Goal: Complete application form

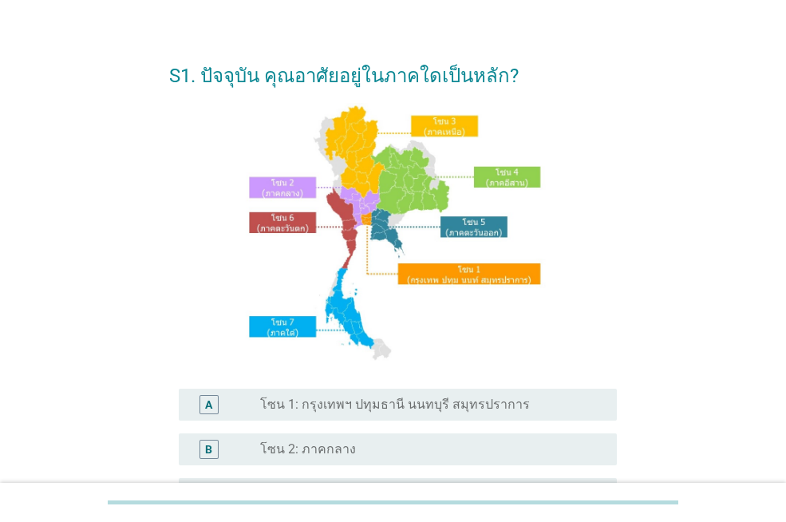
scroll to position [398, 0]
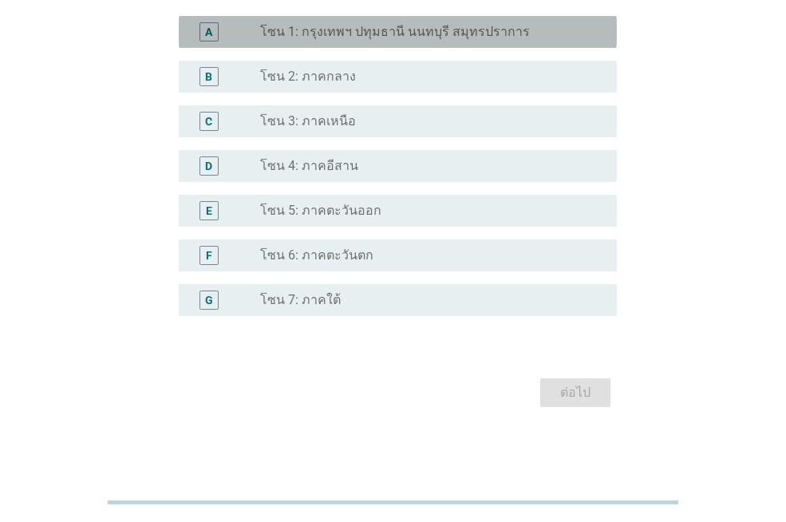
drag, startPoint x: 412, startPoint y: 28, endPoint x: 434, endPoint y: 68, distance: 45.4
click at [412, 26] on label "โซน 1: กรุงเทพฯ ปทุมธานี นนทบุรี สมุทรปราการ" at bounding box center [395, 32] width 270 height 16
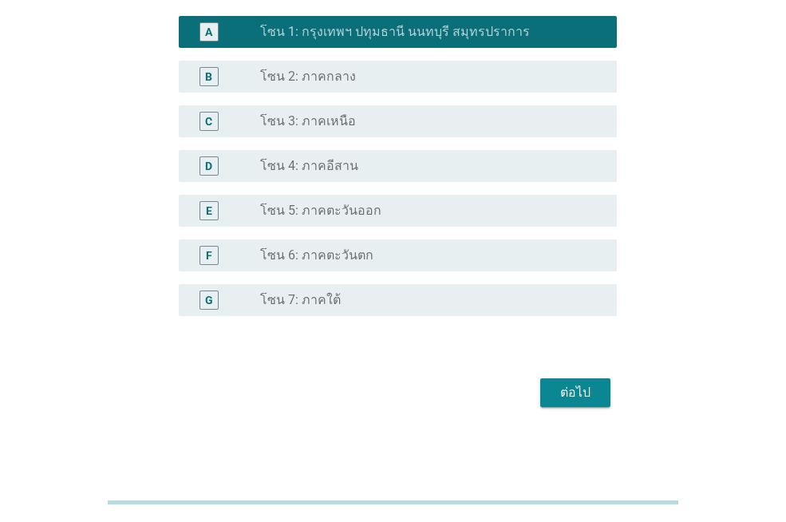
click at [592, 398] on div "ต่อไป" at bounding box center [575, 392] width 45 height 19
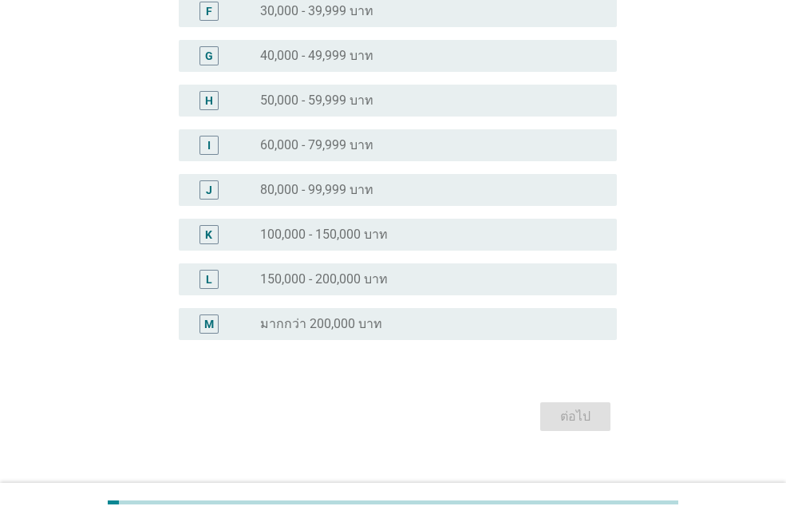
scroll to position [0, 0]
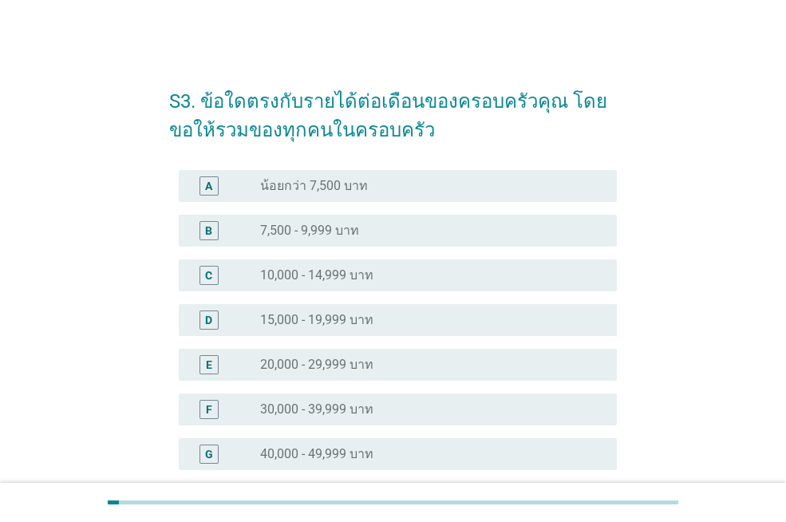
click at [434, 368] on div "radio_button_unchecked 20,000 - 29,999 บาท" at bounding box center [425, 365] width 331 height 16
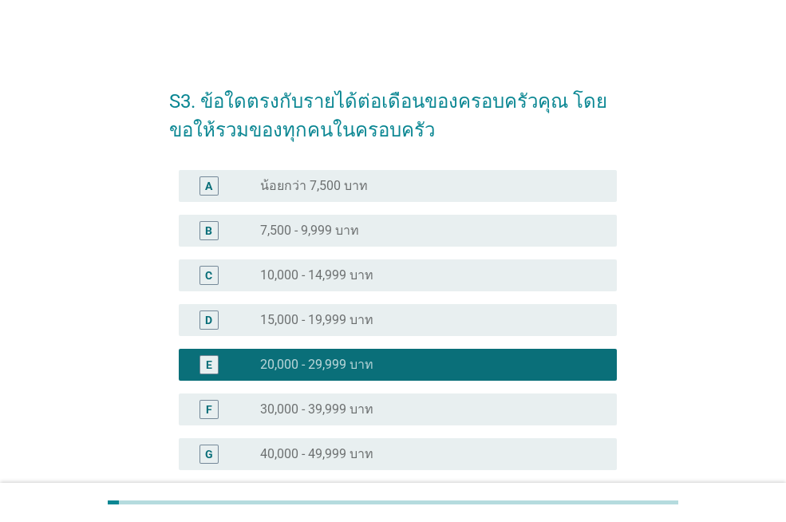
scroll to position [422, 0]
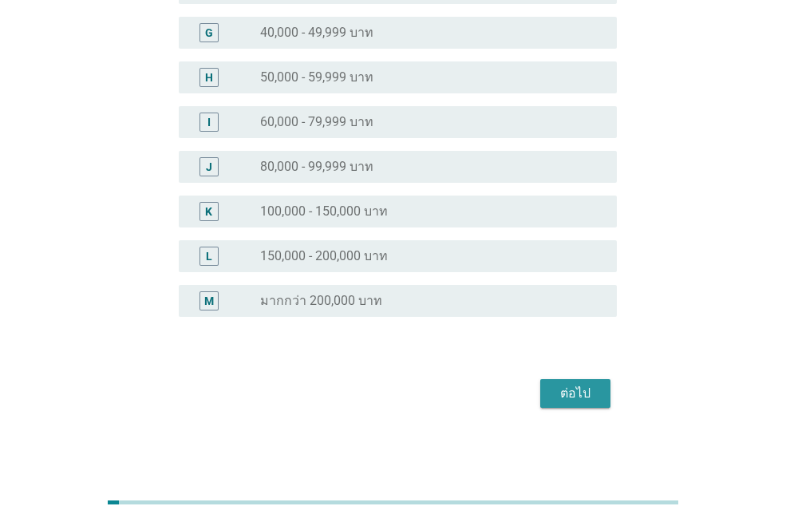
click at [589, 395] on div "ต่อไป" at bounding box center [575, 393] width 45 height 19
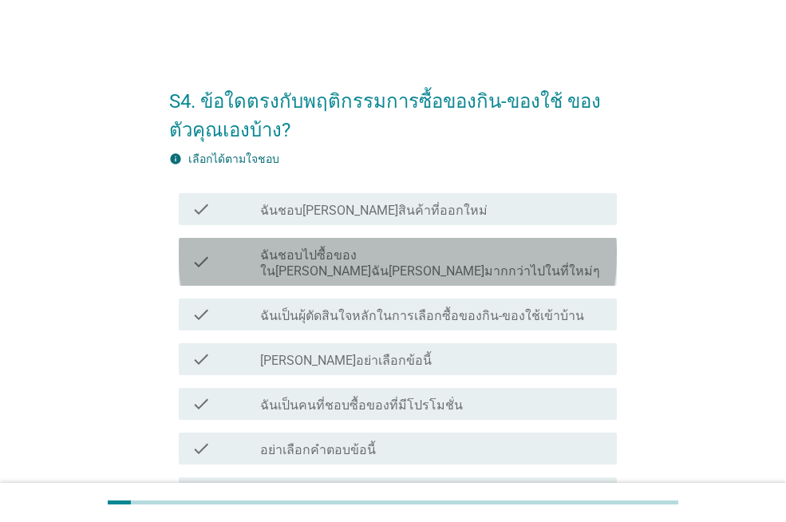
click at [481, 260] on label "ฉันชอบไปซื้อของใน[PERSON_NAME]ฉัน[PERSON_NAME]มากกว่าไปในที่ใหม่ๆ" at bounding box center [432, 264] width 344 height 32
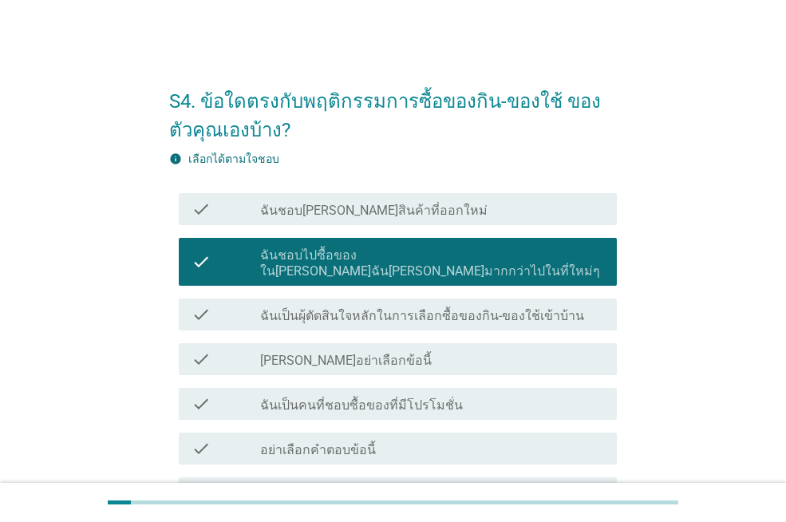
click at [492, 394] on div "check_box_outline_blank ฉันเป็นคนที่ชอบซื้อของที่มีโปรโมชั่น" at bounding box center [432, 403] width 344 height 19
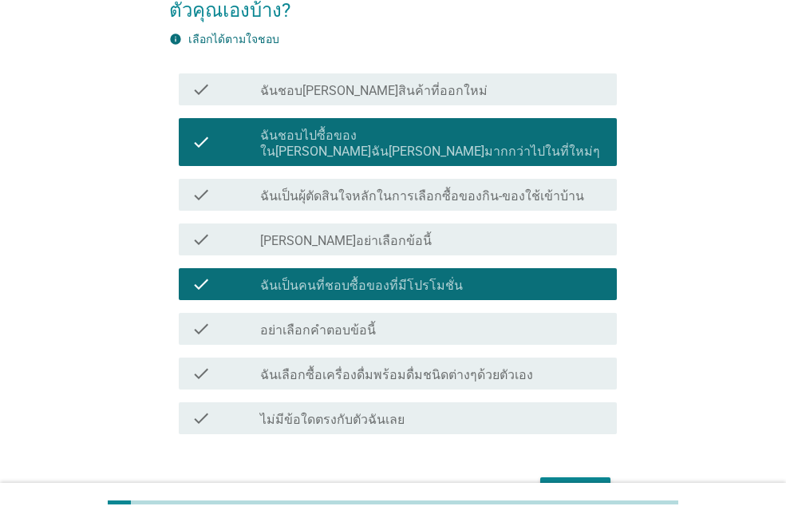
scroll to position [122, 0]
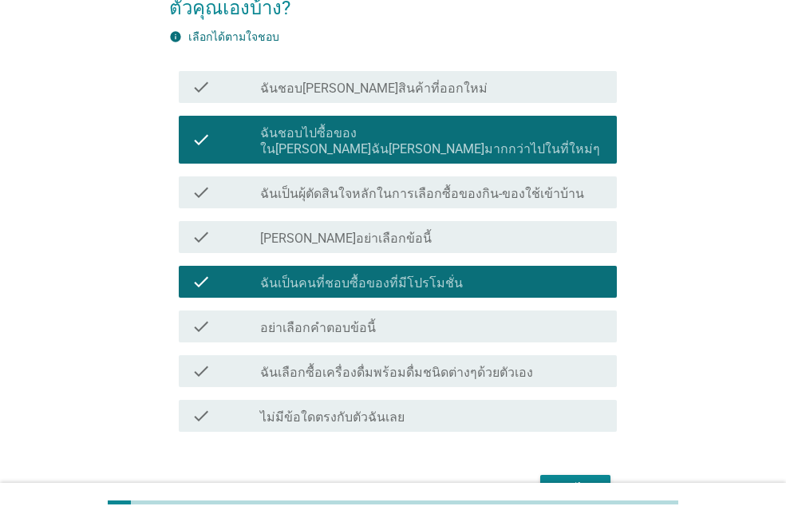
click at [562, 475] on button "ต่อไป" at bounding box center [576, 489] width 70 height 29
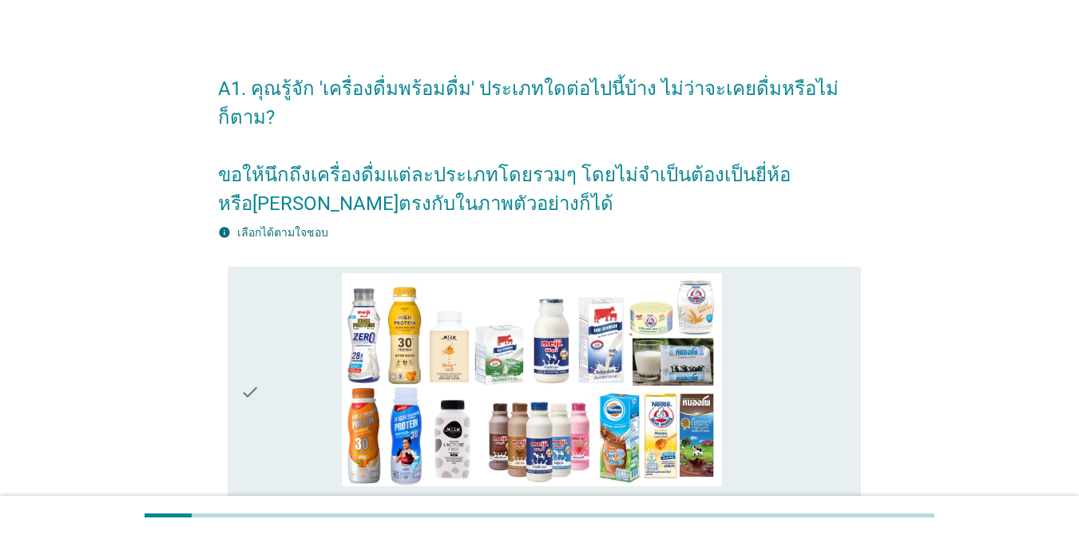
scroll to position [224, 0]
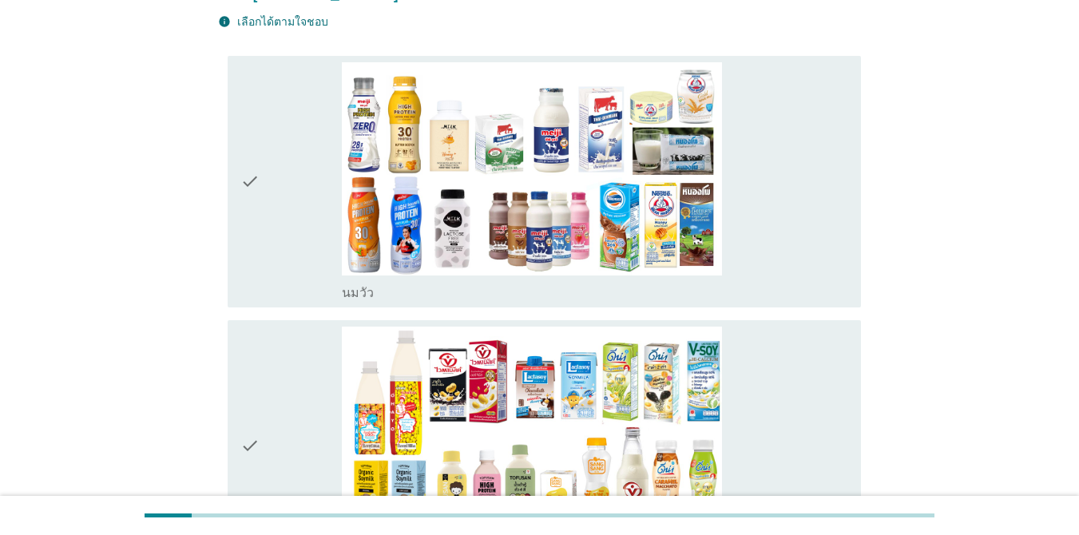
click at [771, 172] on div "check_box_outline_blank [PERSON_NAME]" at bounding box center [595, 181] width 506 height 239
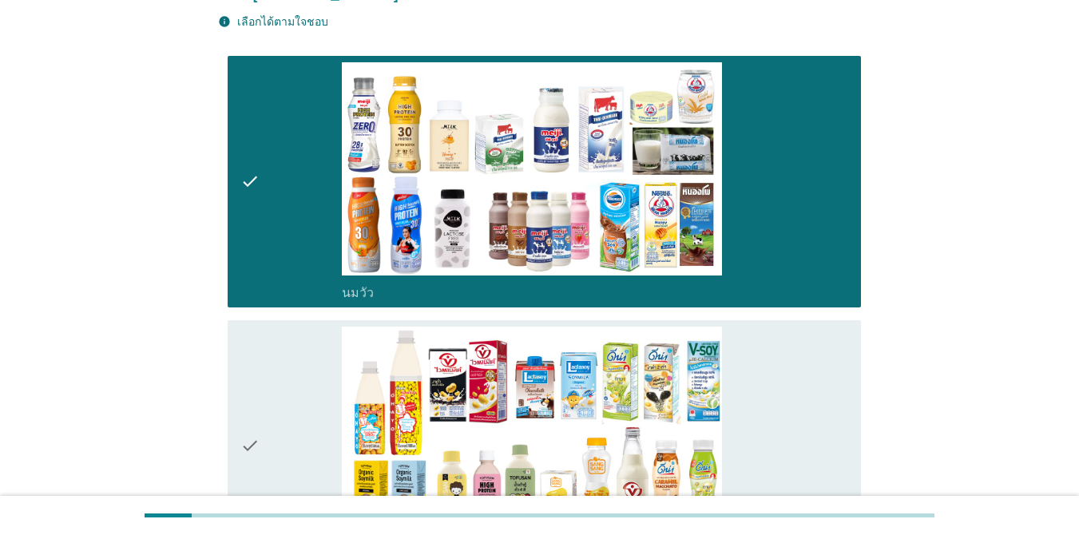
click at [786, 339] on div "check_box_outline_blank นมถั่วเหลือง-น้ำเต้าหู้พร้อมดื่ม" at bounding box center [595, 446] width 506 height 239
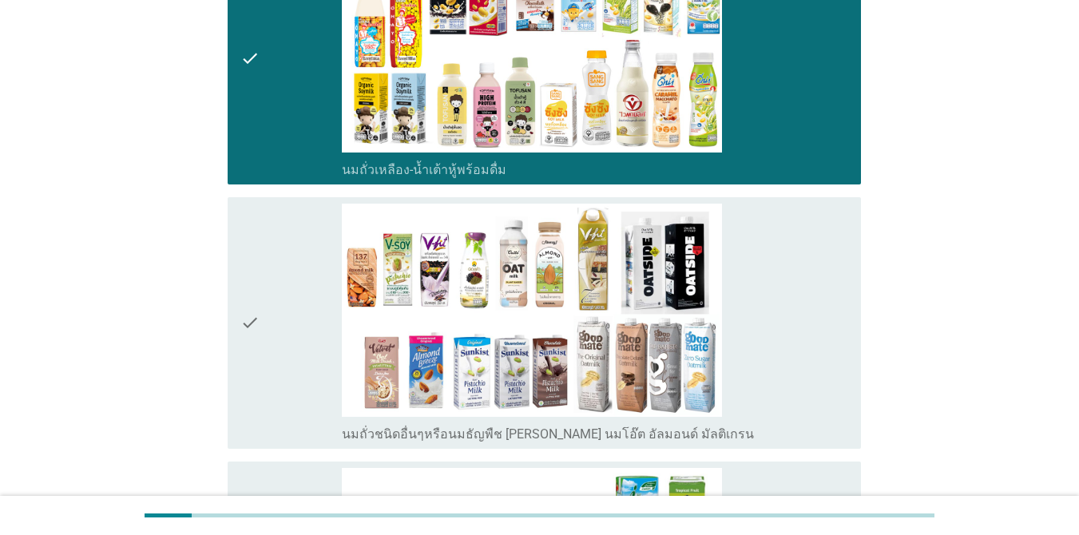
scroll to position [624, 0]
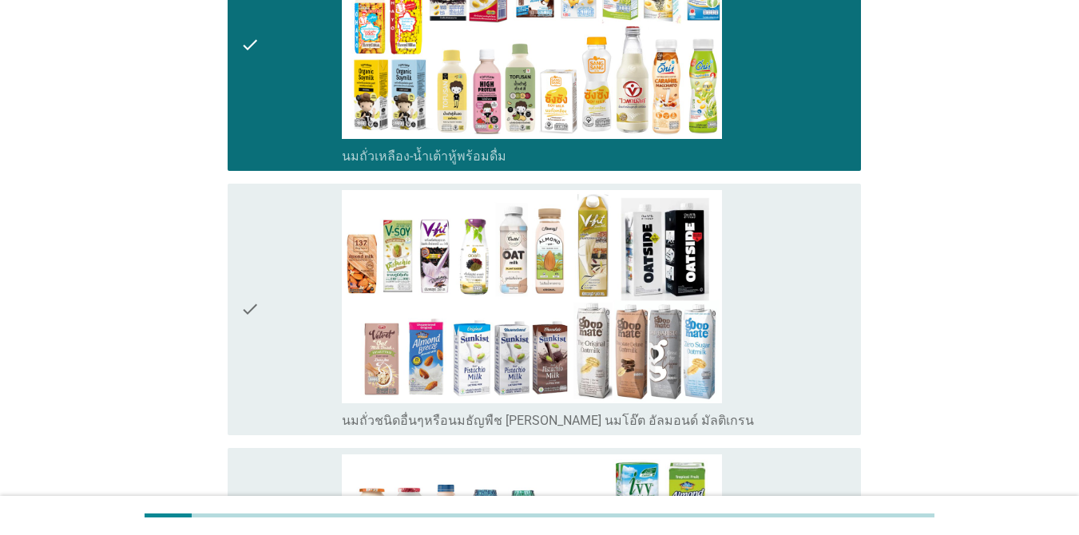
click at [783, 214] on div "check_box_outline_blank นมถั่วชนิดอื่นๆหรือนมธัญพืช [PERSON_NAME] นมโอ๊ต อัลมอน…" at bounding box center [595, 309] width 506 height 239
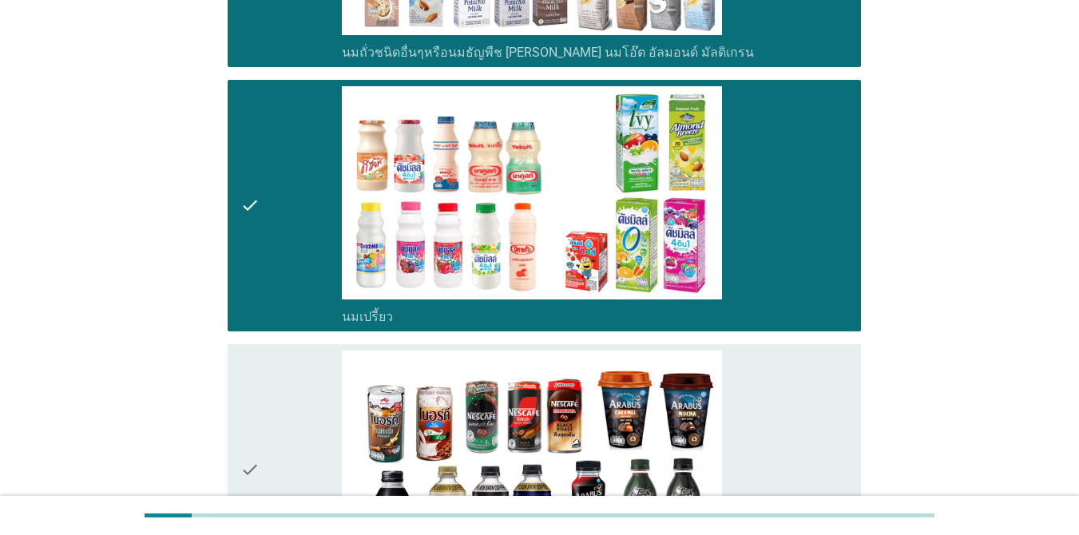
scroll to position [1123, 0]
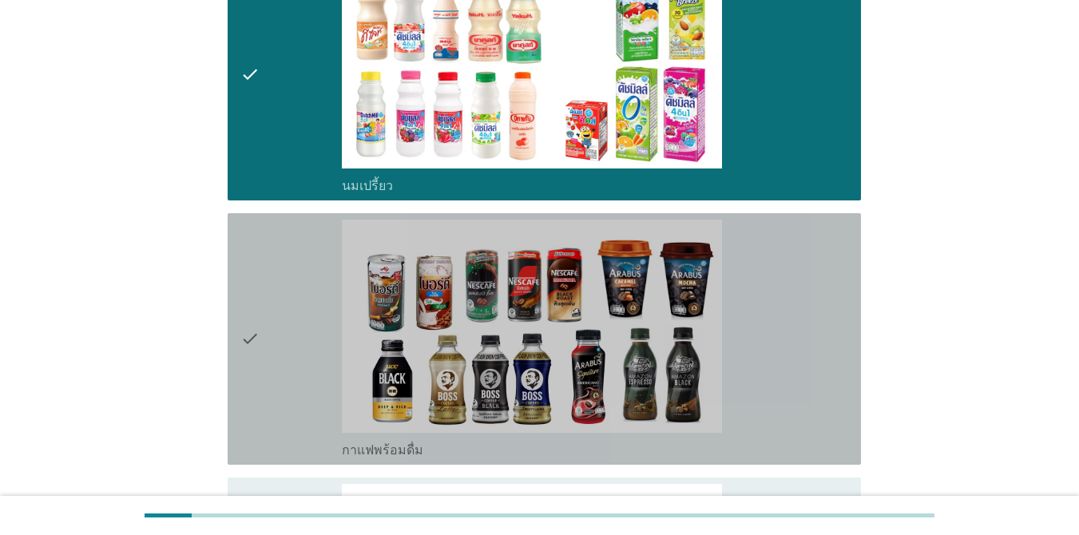
click at [786, 275] on div "check check_box_outline_blank กาแฟพร้อมดื่ม" at bounding box center [544, 339] width 633 height 252
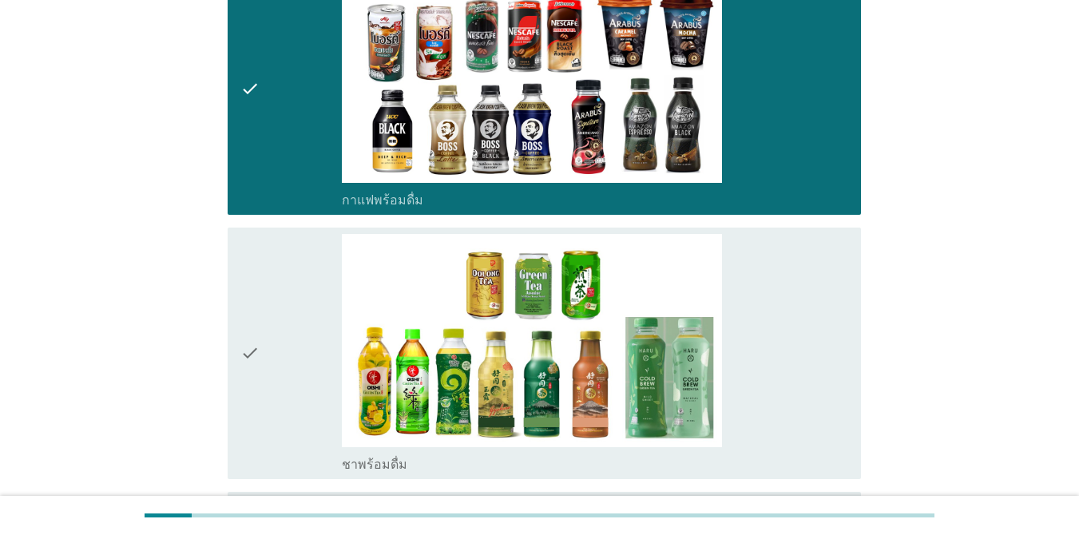
scroll to position [1406, 0]
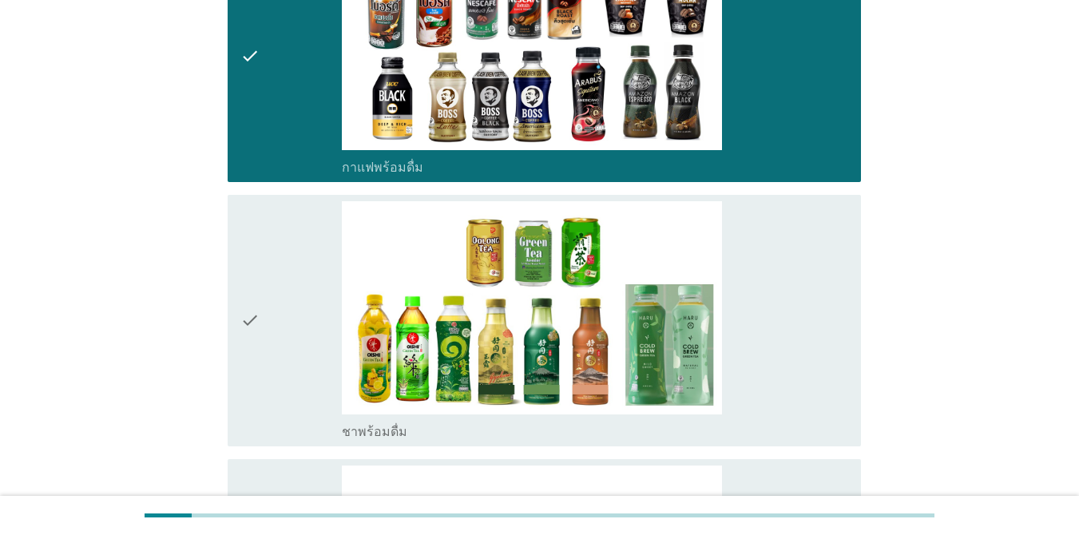
click at [786, 304] on div "check check_box_outline_blank ชาพร้อมดื่ม" at bounding box center [544, 321] width 633 height 252
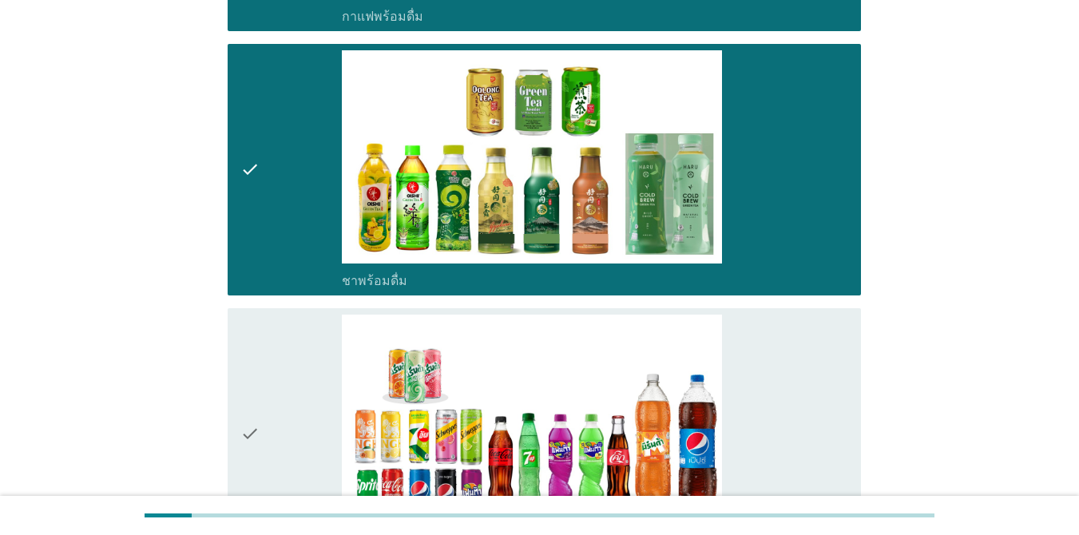
scroll to position [1709, 0]
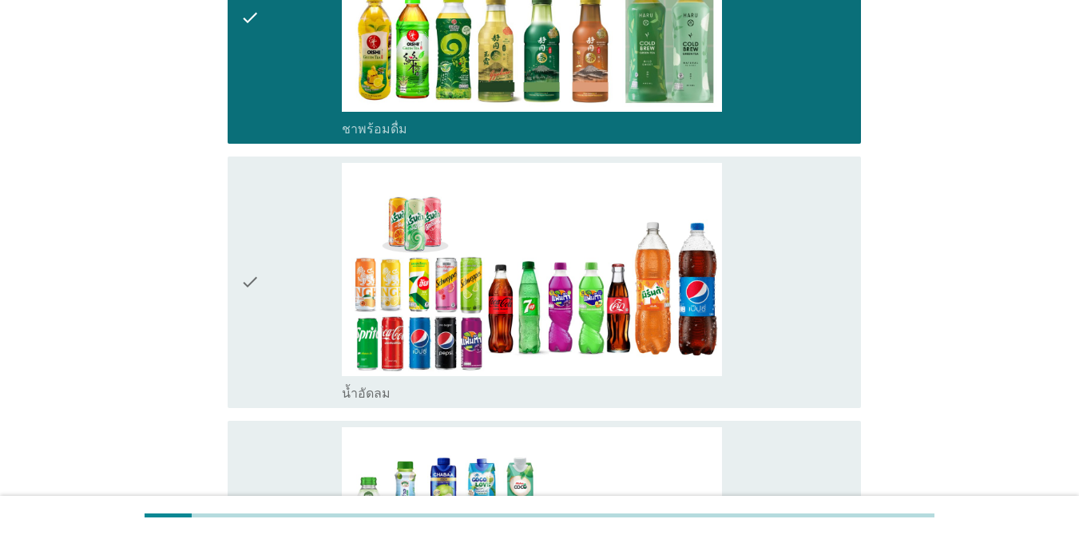
click at [786, 314] on div "check_box_outline_blank น้ำอัดลม" at bounding box center [595, 282] width 506 height 239
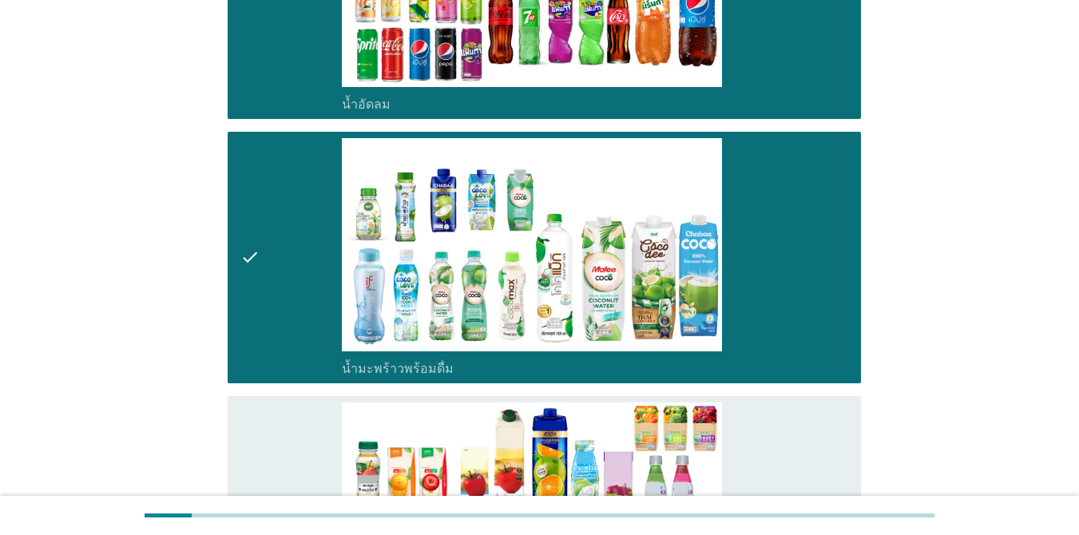
scroll to position [2083, 0]
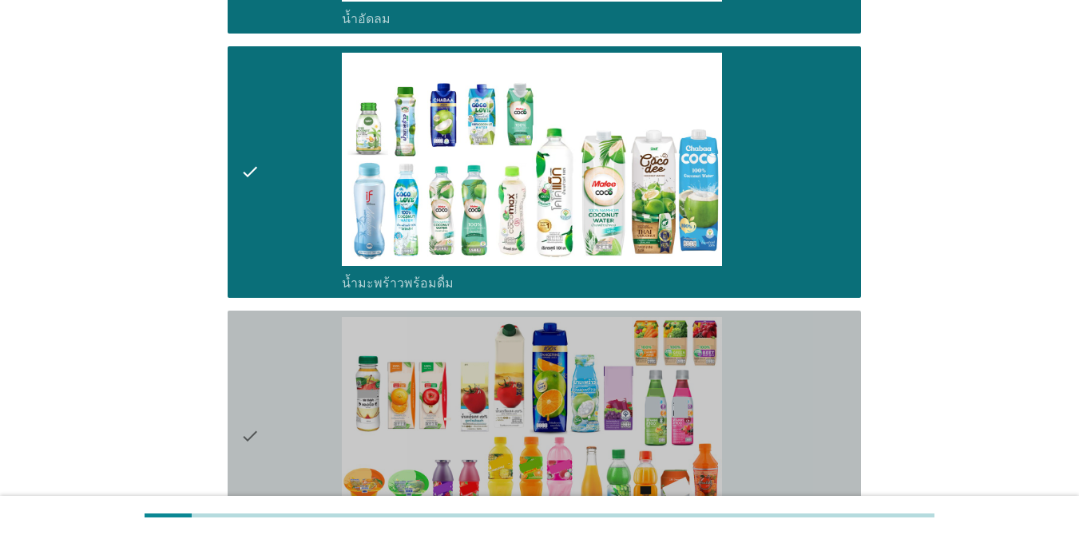
click at [786, 366] on div "check_box_outline_blank น้ำผลไม้-น้ำผักผลไม้พร้อมดื่ม" at bounding box center [595, 436] width 506 height 239
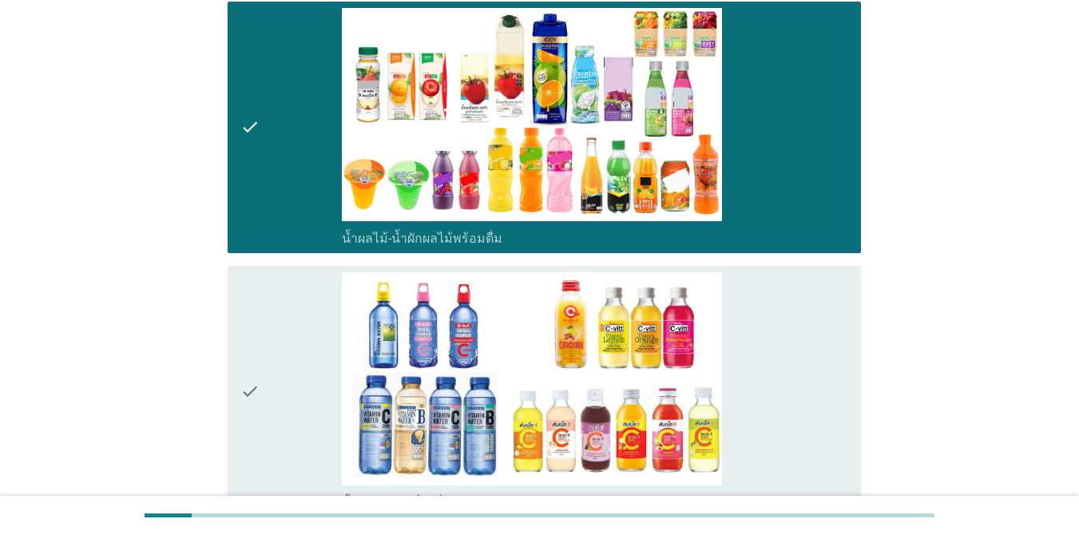
scroll to position [2451, 0]
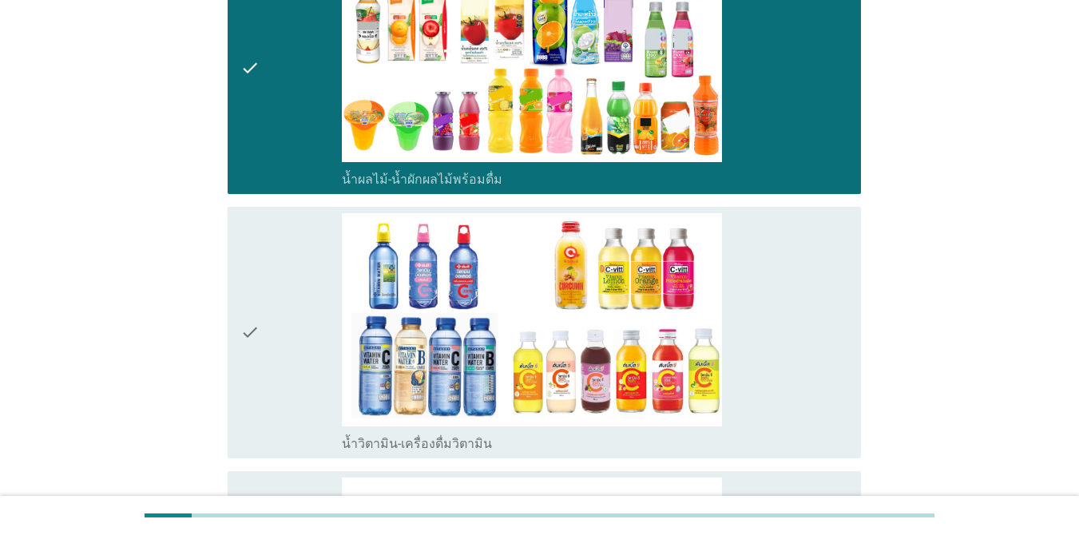
click at [786, 346] on div "check_box_outline_blank น้ำวิตามิน-เครื่องดื่มวิตามิน" at bounding box center [595, 332] width 506 height 239
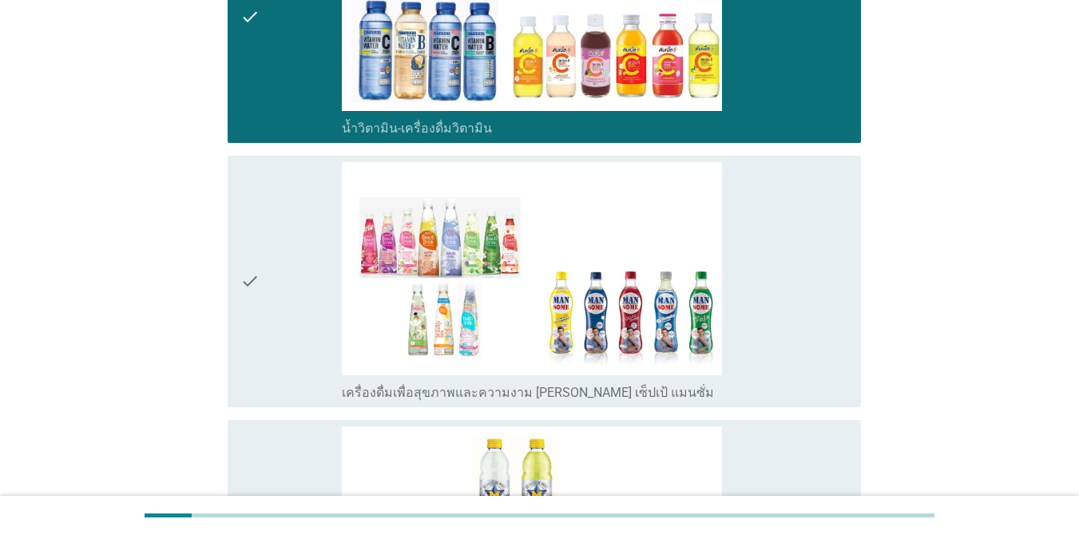
scroll to position [2773, 0]
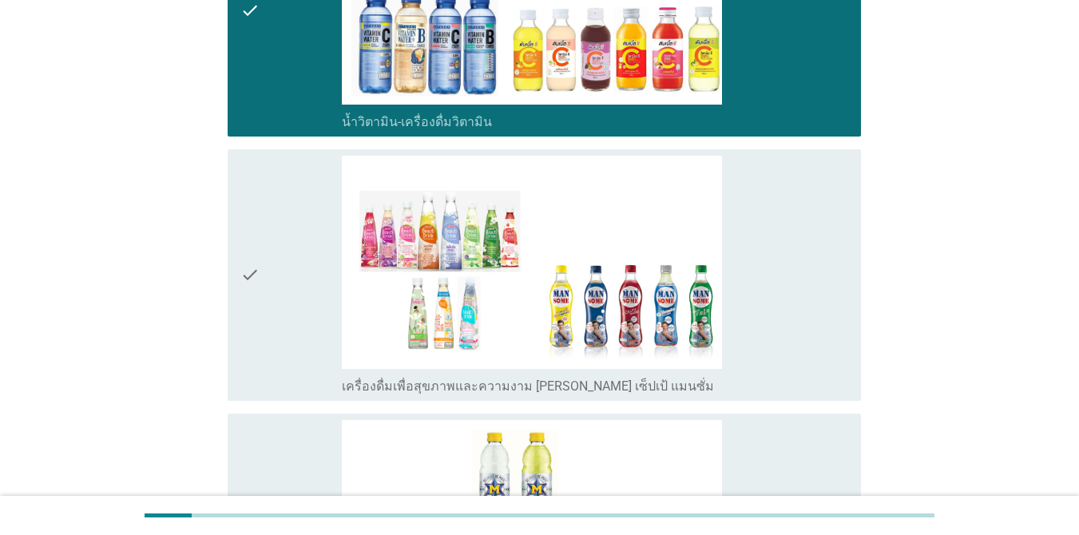
click at [781, 299] on div "check_box_outline_blank เครื่องดื่มเพื่อสุขภาพและความงาม [PERSON_NAME] เซ็ปเป้ …" at bounding box center [595, 275] width 506 height 239
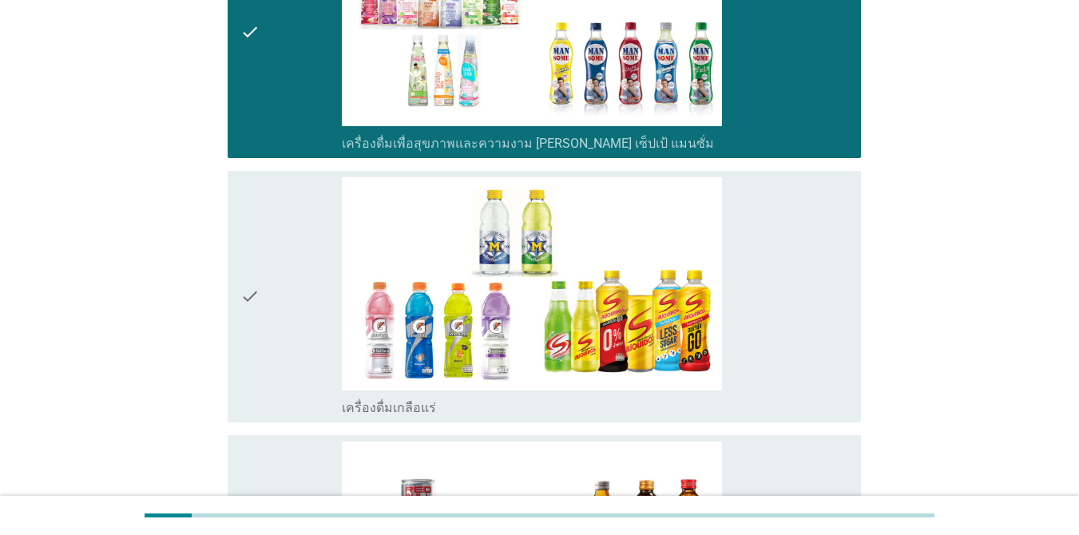
scroll to position [3068, 0]
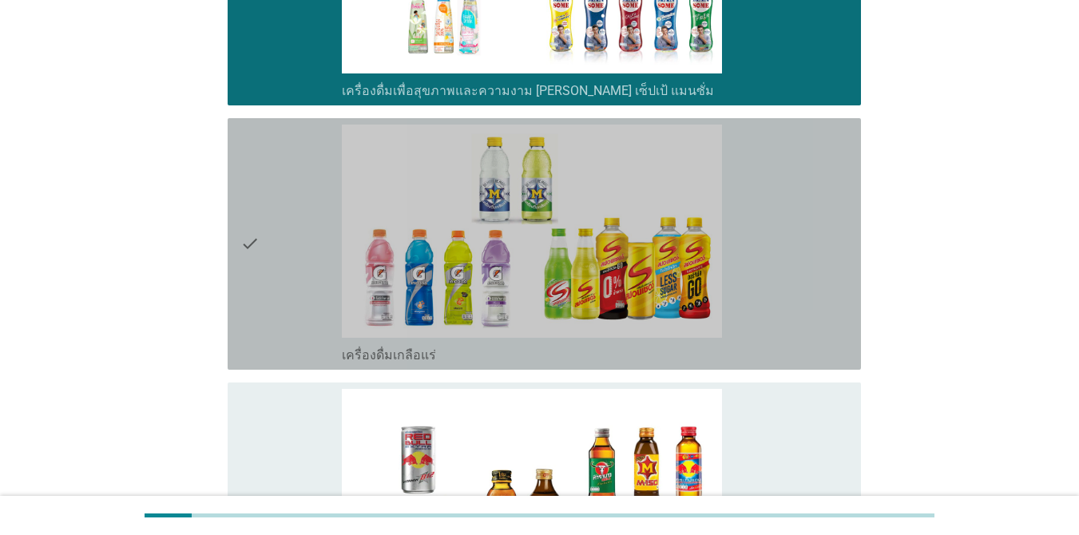
click at [786, 263] on div "check_box_outline_blank เครื่องดื่มเกลือแร่" at bounding box center [595, 244] width 506 height 239
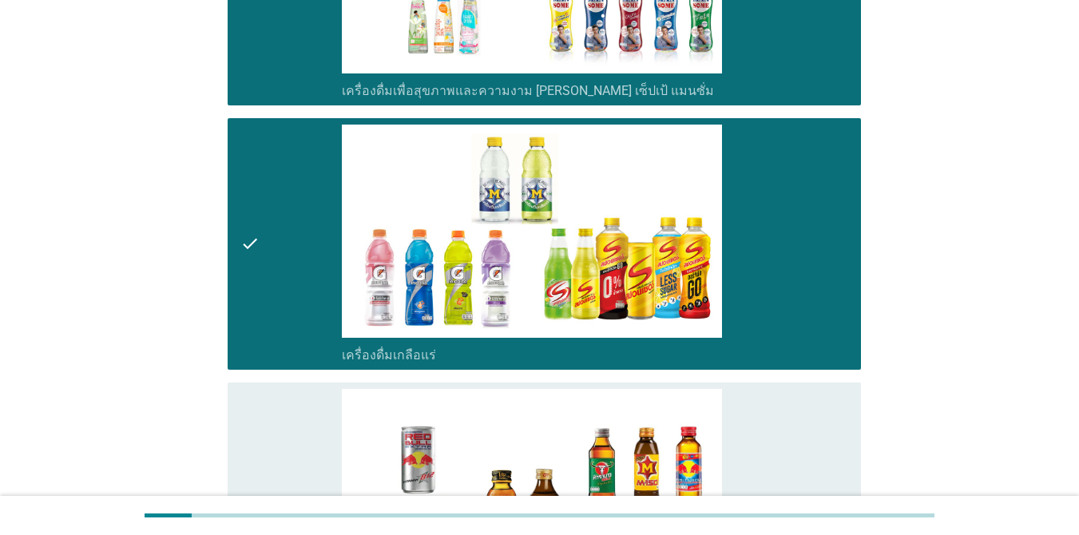
click at [786, 389] on div "check_box_outline_blank เครื่องดื่ม[PERSON_NAME]กำลัง" at bounding box center [595, 508] width 506 height 239
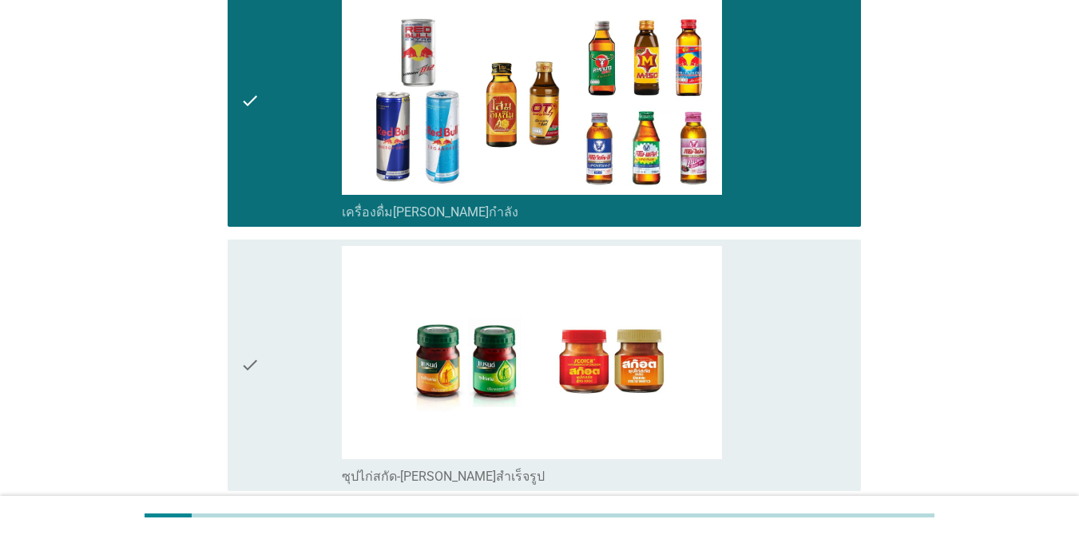
scroll to position [3561, 0]
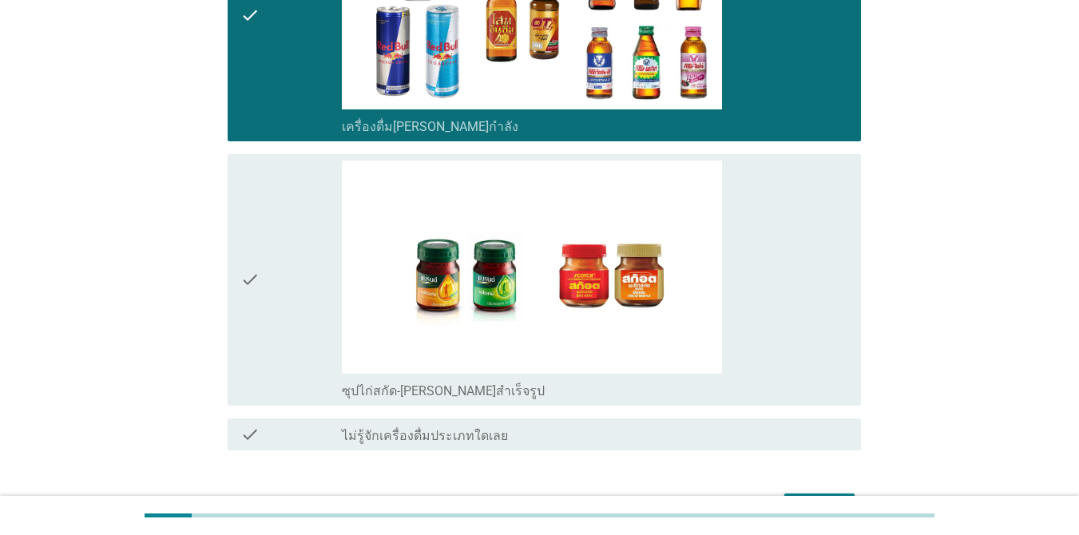
click at [783, 263] on div "check_box_outline_blank ซุปไก่สกัด-[PERSON_NAME]สำเร็จรูป" at bounding box center [595, 279] width 506 height 239
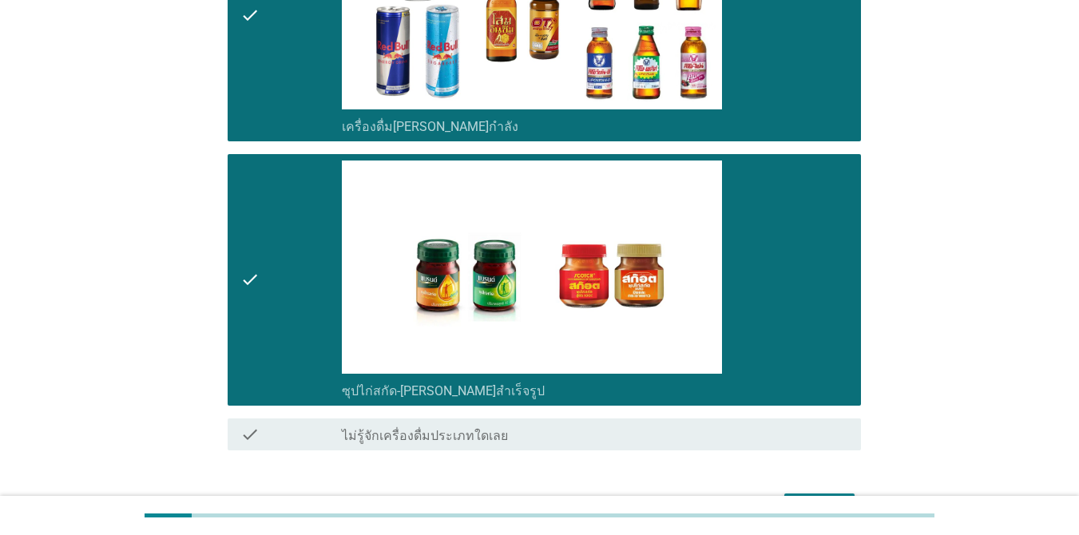
click at [786, 498] on div "ต่อไป" at bounding box center [819, 507] width 45 height 19
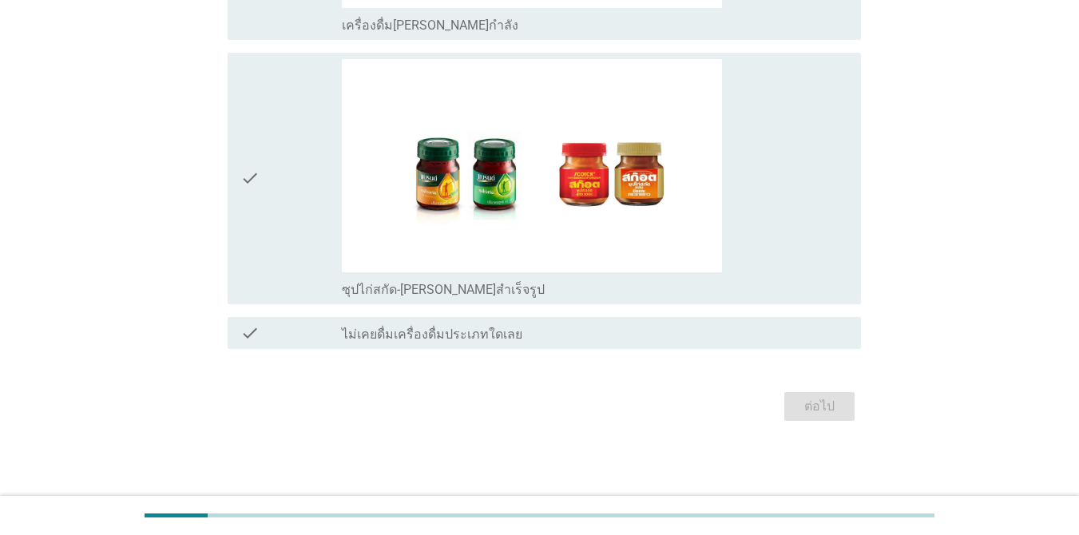
scroll to position [0, 0]
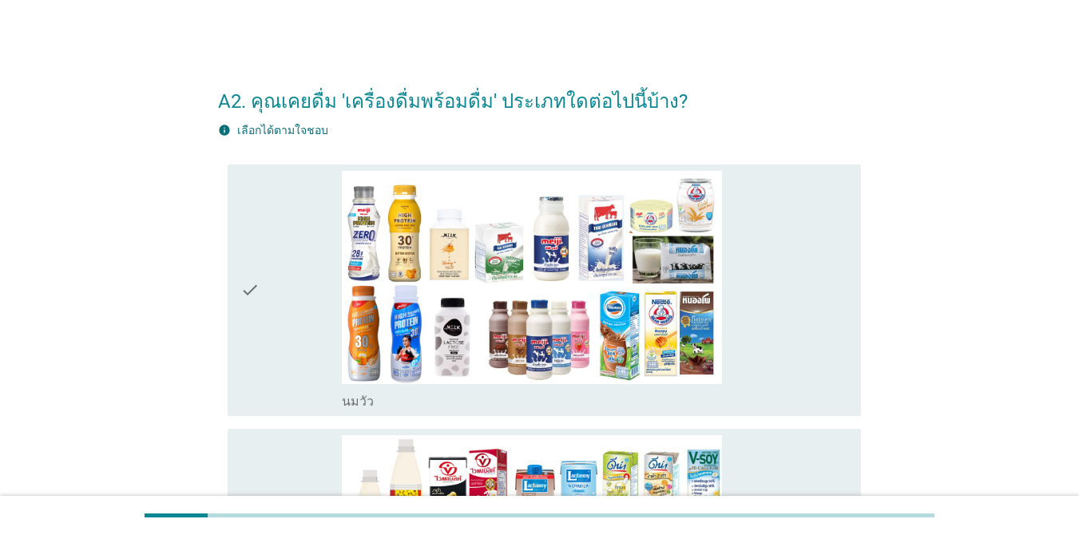
click at [785, 302] on div "check_box_outline_blank [PERSON_NAME]" at bounding box center [595, 290] width 506 height 239
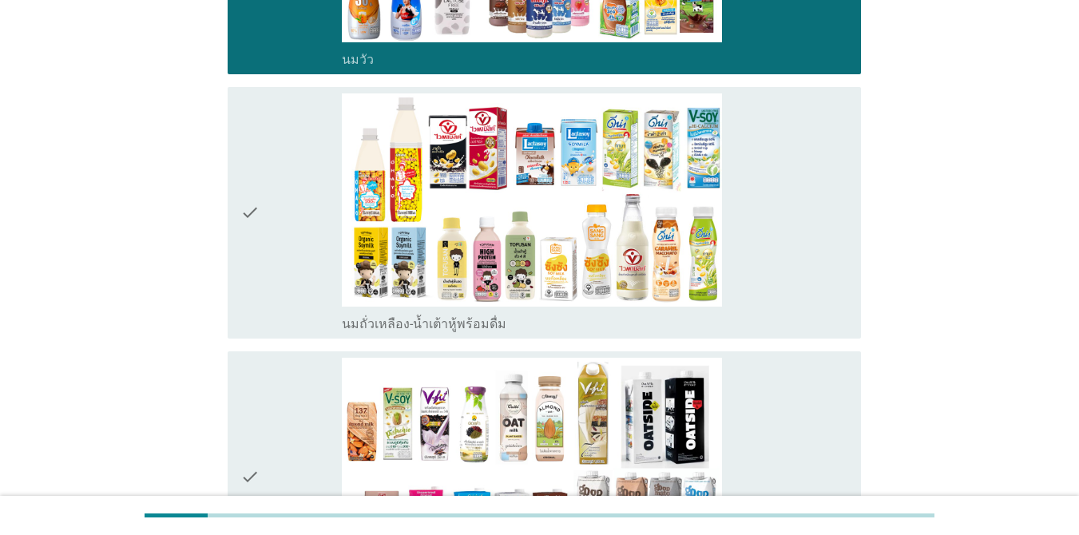
scroll to position [380, 0]
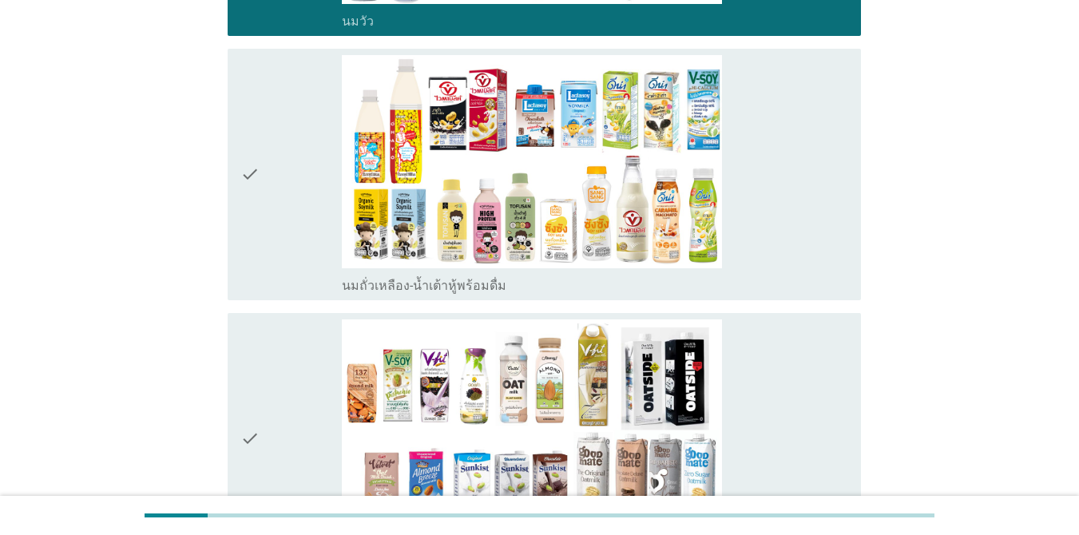
click at [786, 145] on div "check_box_outline_blank นมถั่วเหลือง-น้ำเต้าหู้พร้อมดื่ม" at bounding box center [595, 174] width 506 height 239
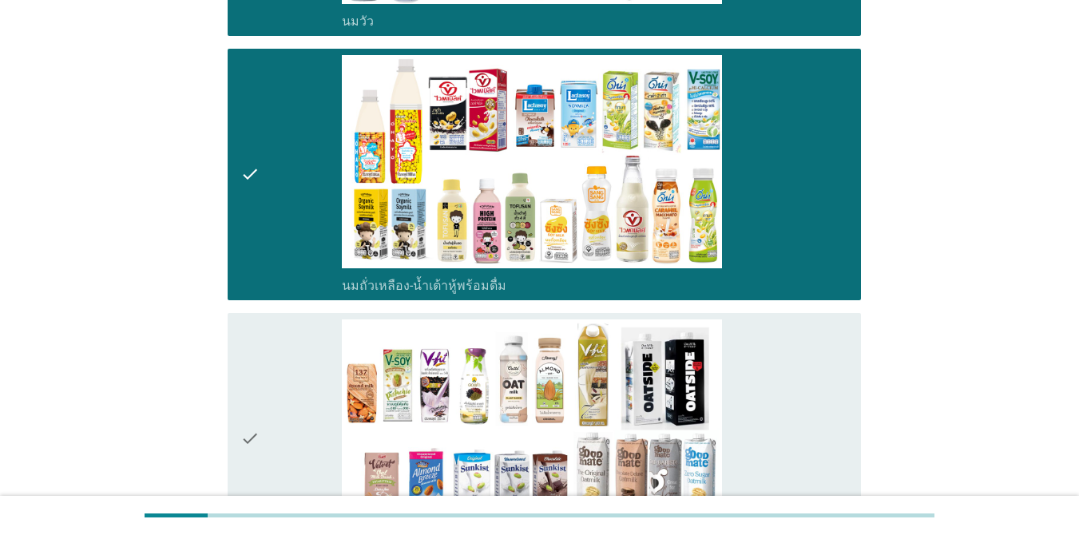
click at [786, 399] on div "check check_box_outline_blank นมถั่วชนิดอื่นๆหรือนมธัญพืช [PERSON_NAME] นมโอ๊ต …" at bounding box center [544, 439] width 633 height 252
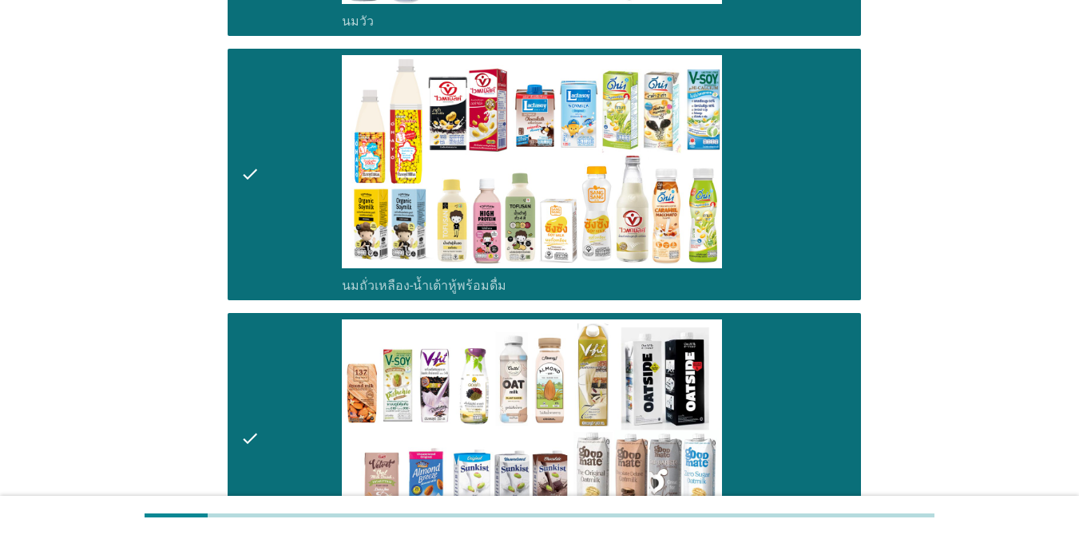
scroll to position [848, 0]
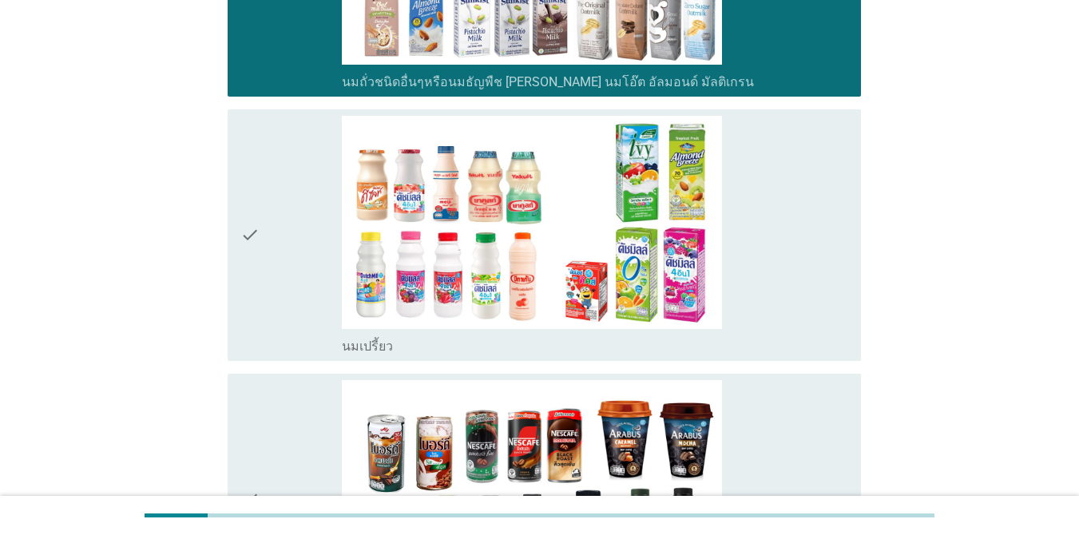
click at [738, 233] on div "check_box_outline_blank นมเปรี้ยว" at bounding box center [595, 235] width 506 height 239
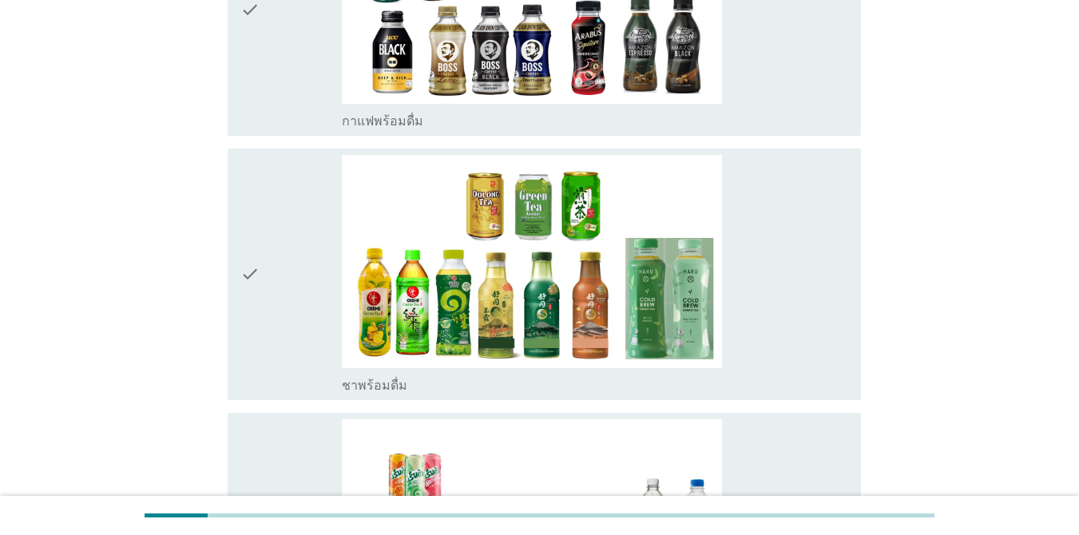
scroll to position [1363, 0]
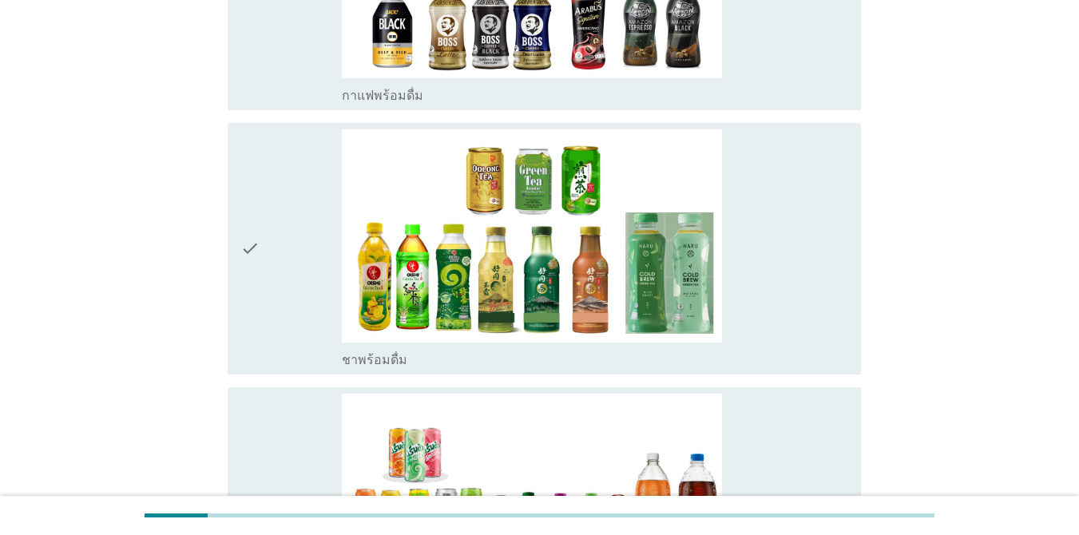
click at [772, 259] on div "check_box_outline_blank ชาพร้อมดื่ม" at bounding box center [595, 248] width 506 height 239
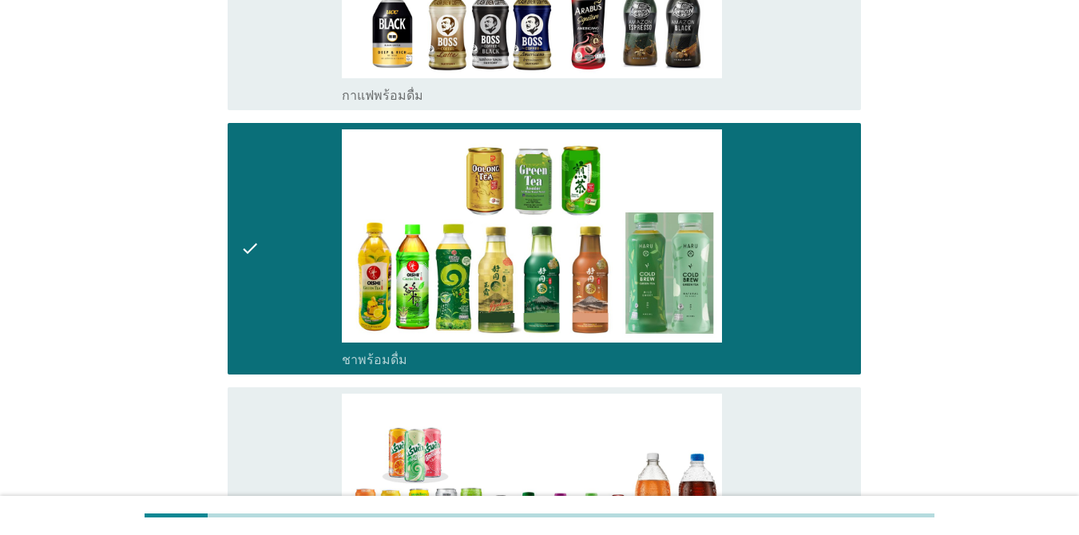
click at [786, 440] on div "check_box_outline_blank น้ำอัดลม" at bounding box center [595, 513] width 506 height 239
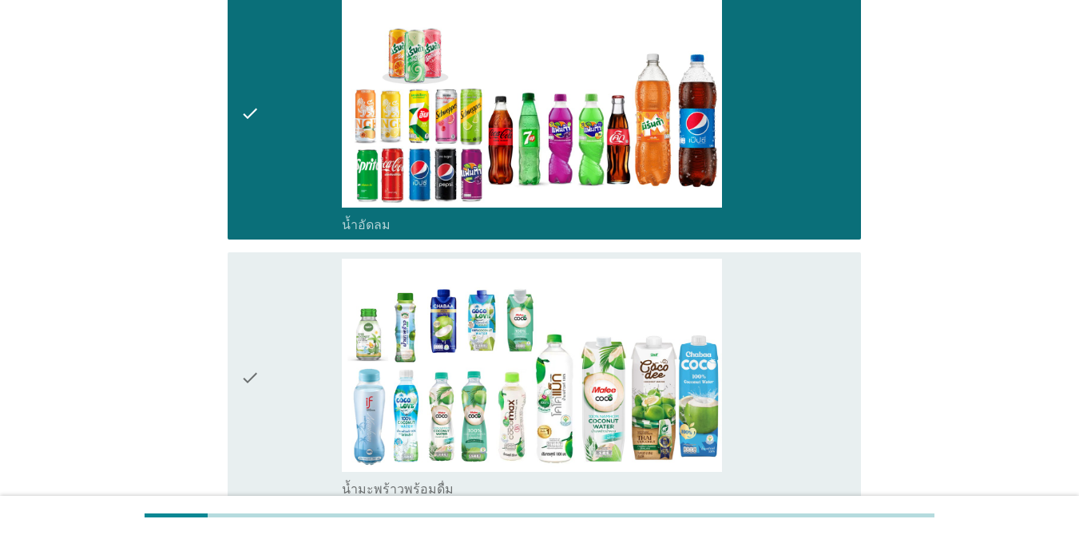
scroll to position [1840, 0]
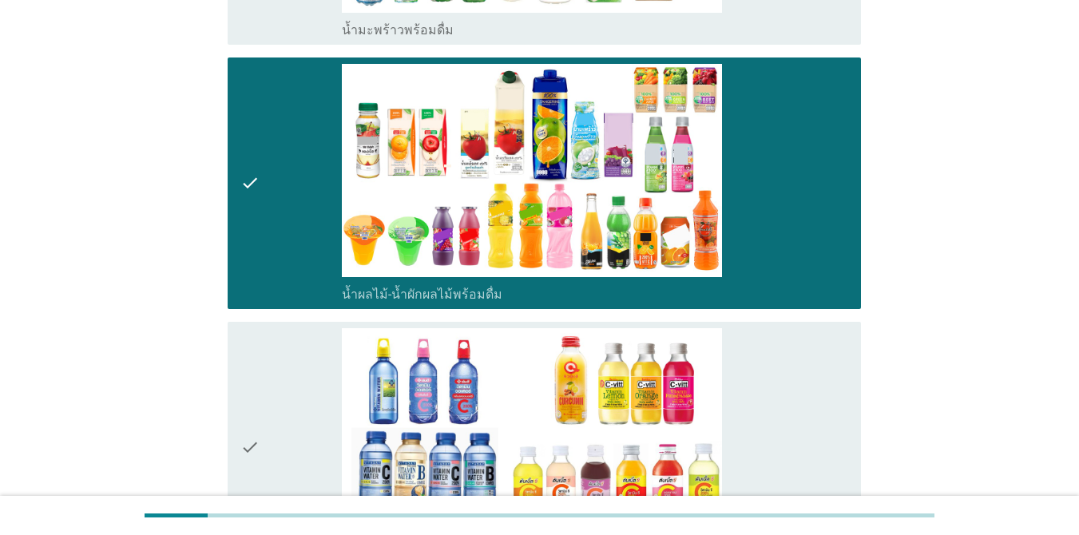
scroll to position [2619, 0]
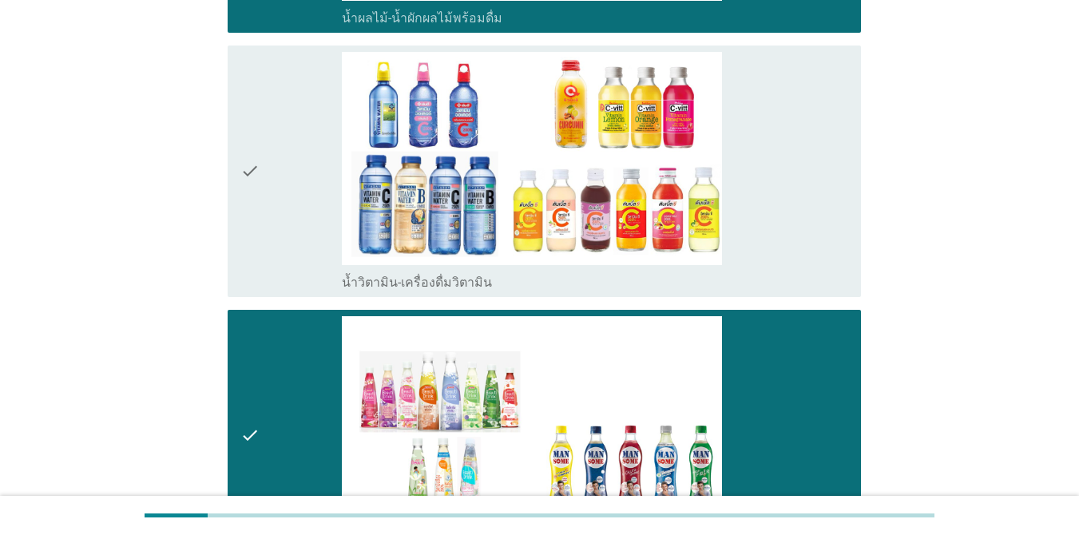
scroll to position [2921, 0]
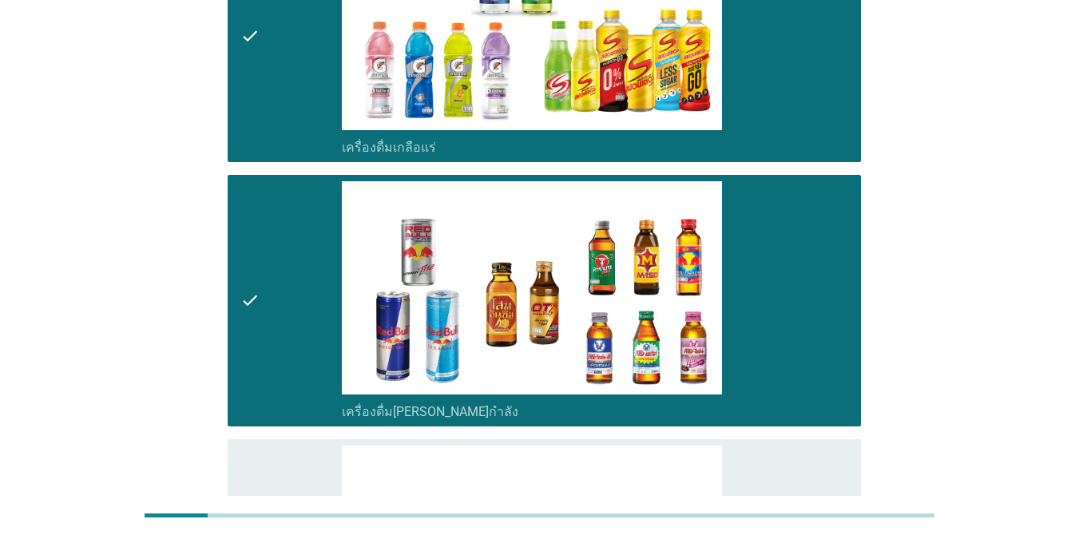
scroll to position [3547, 0]
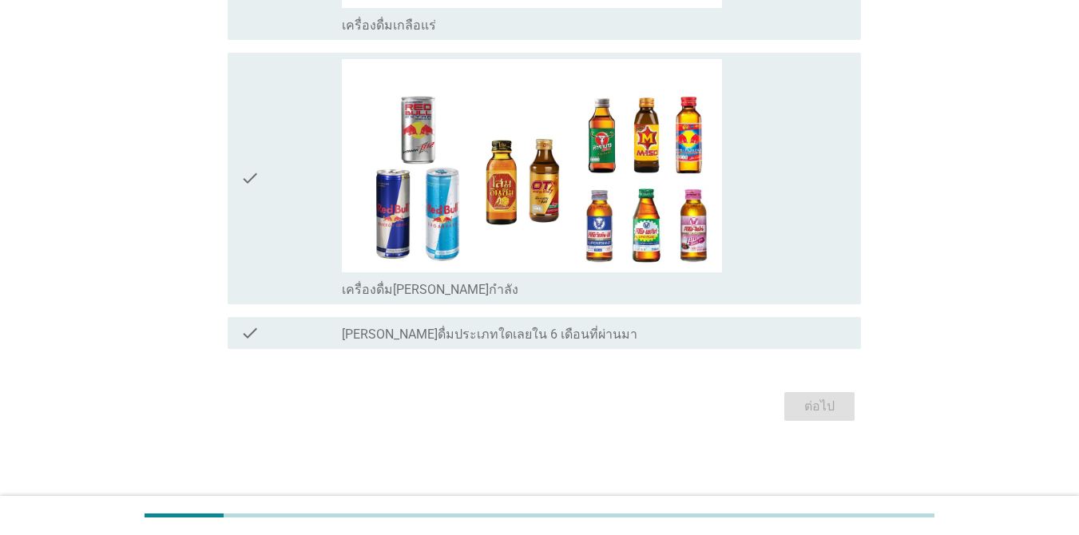
scroll to position [0, 0]
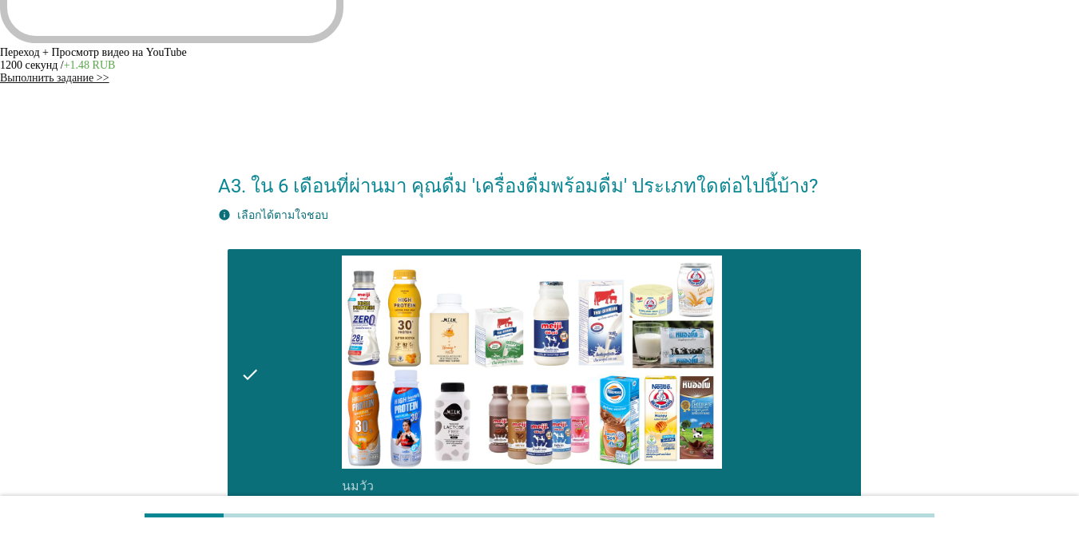
scroll to position [305, 0]
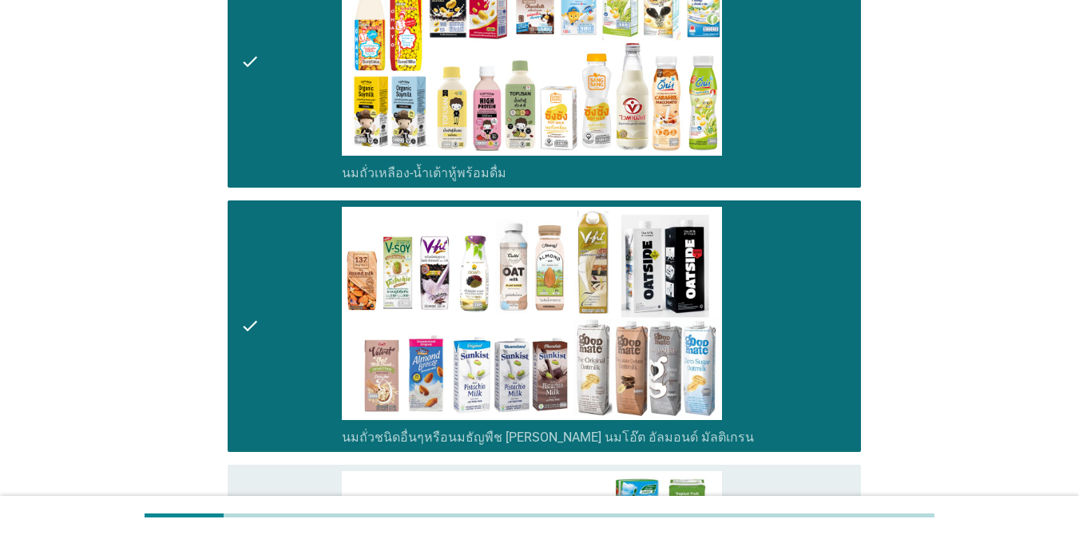
scroll to position [897, 0]
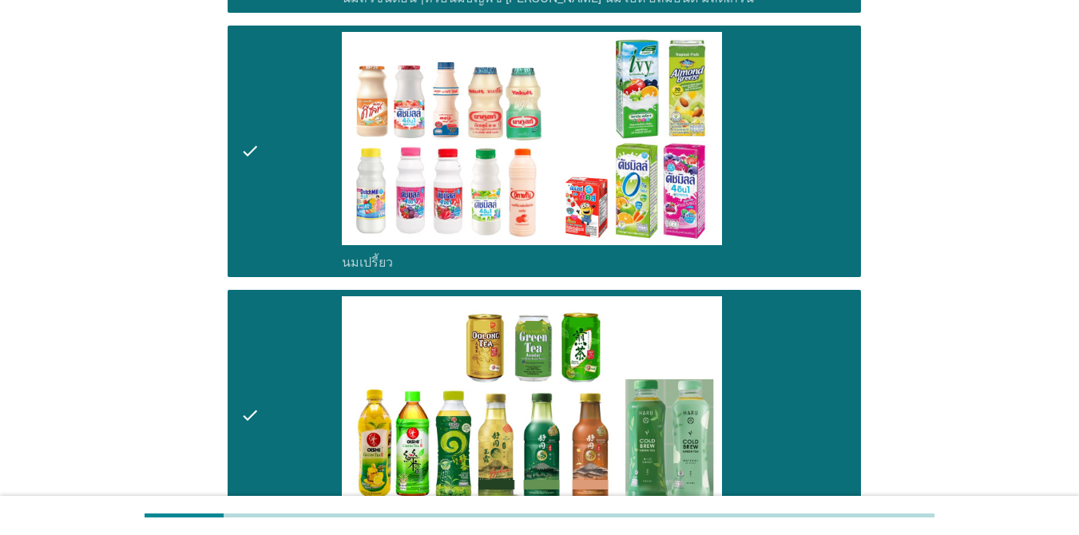
scroll to position [1379, 0]
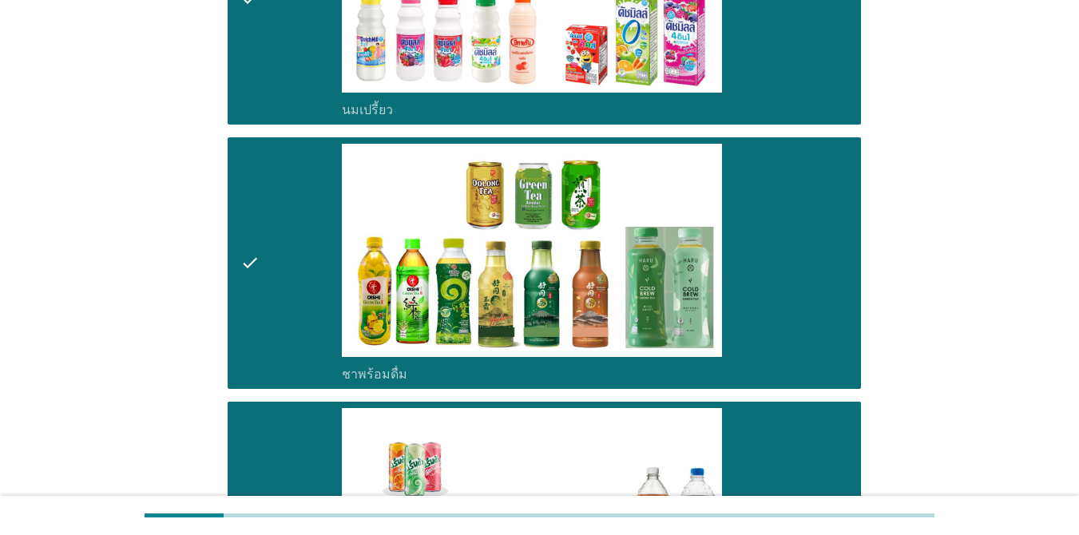
scroll to position [1546, 0]
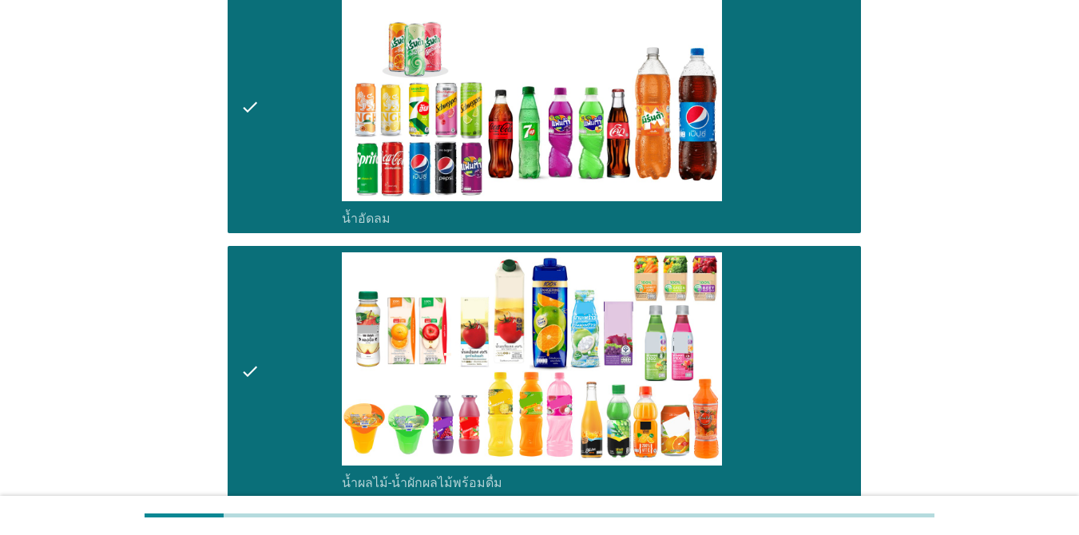
scroll to position [1894, 0]
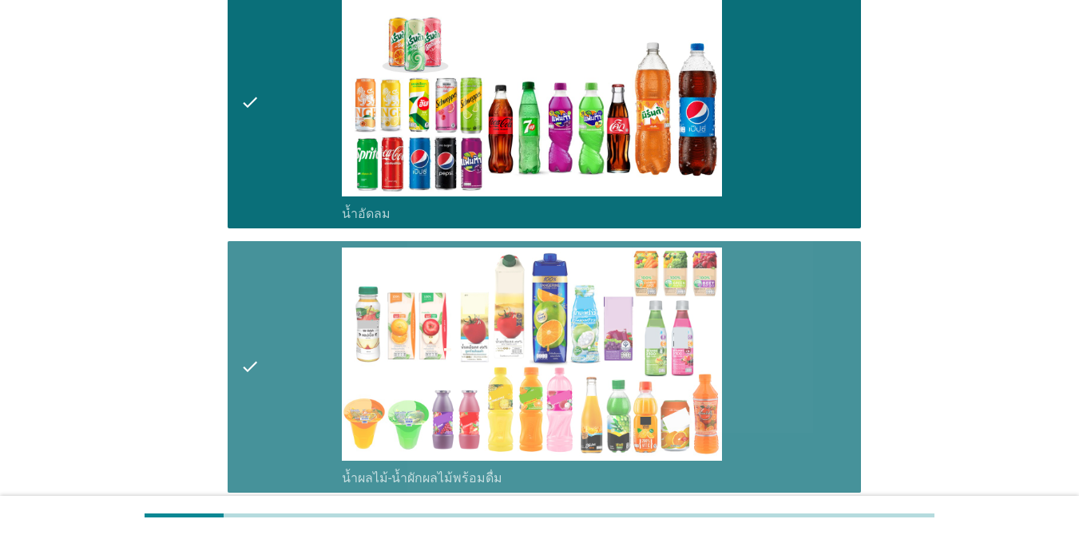
click at [670, 467] on div "check_box น้ำผลไม้-น้ำผักผลไม้พร้อมดื่ม" at bounding box center [595, 476] width 506 height 19
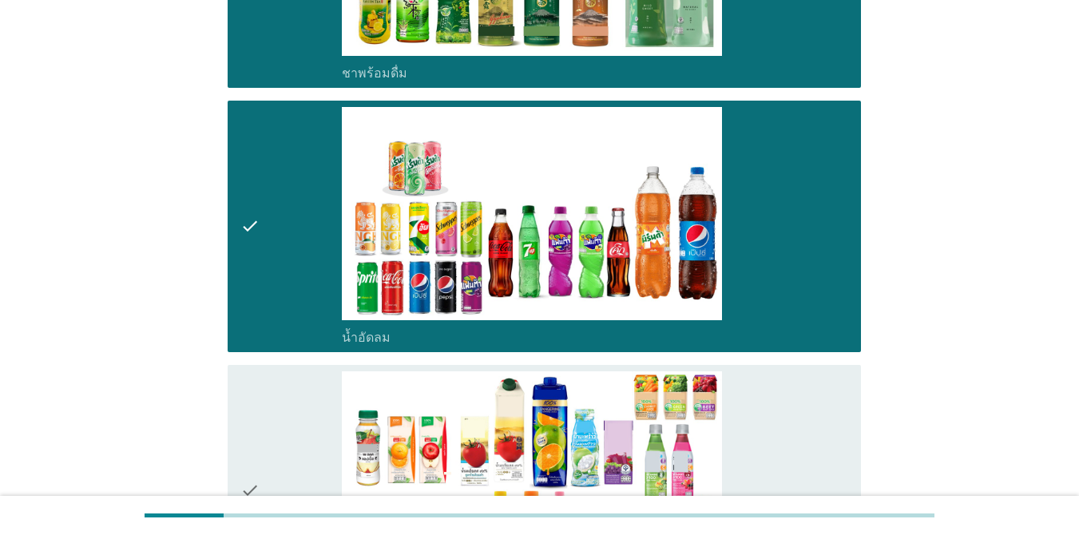
scroll to position [1765, 0]
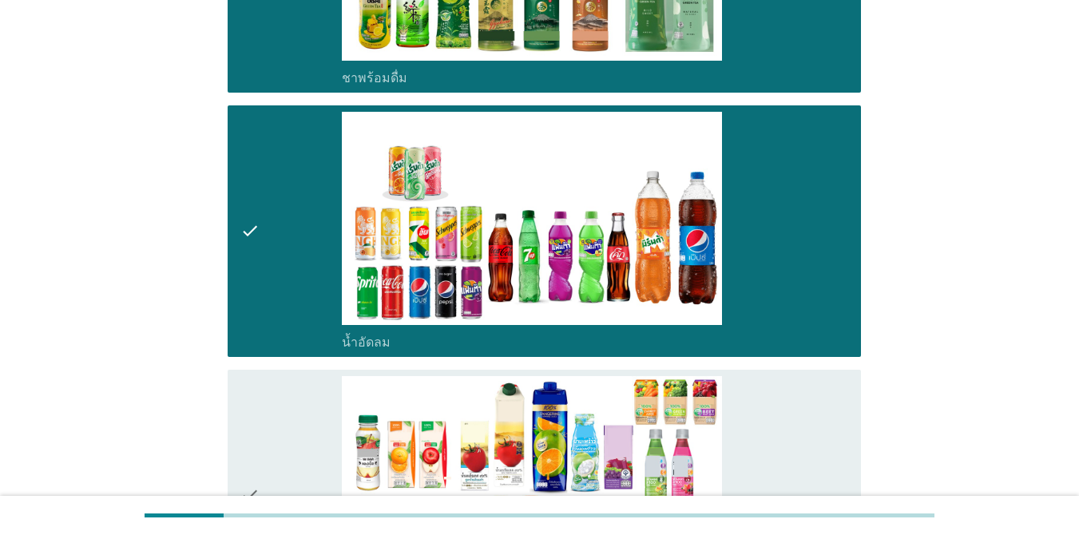
click at [786, 370] on div "check check_box น้ำผลไม้-น้ำผักผลไม้พร้อมดื่ม" at bounding box center [544, 496] width 633 height 252
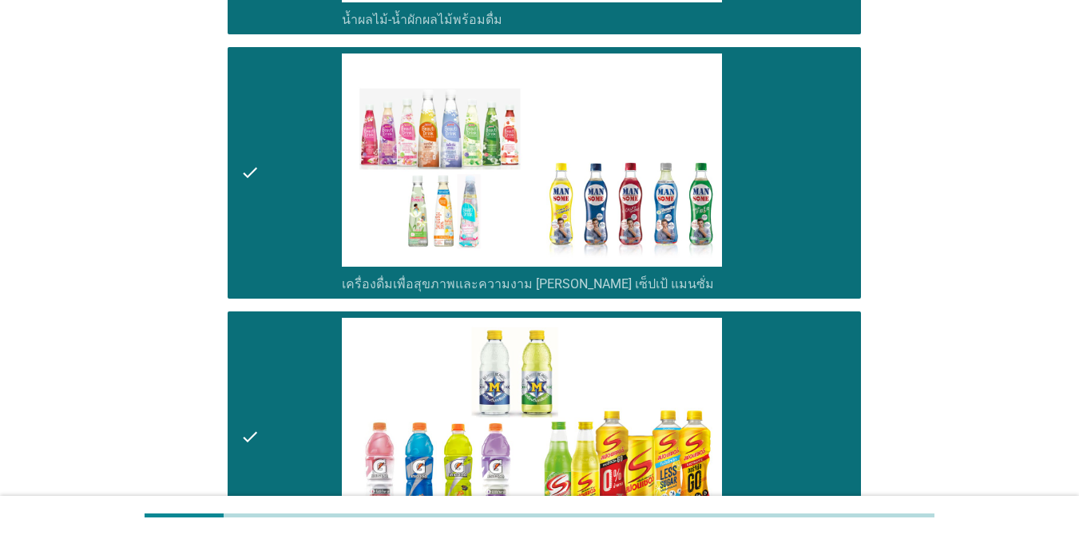
scroll to position [2490, 0]
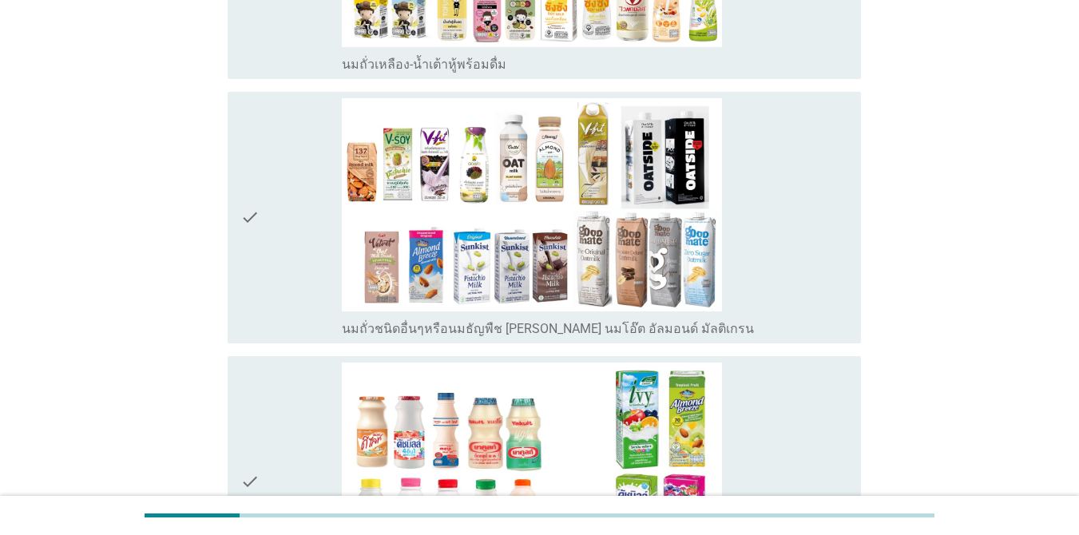
scroll to position [628, 0]
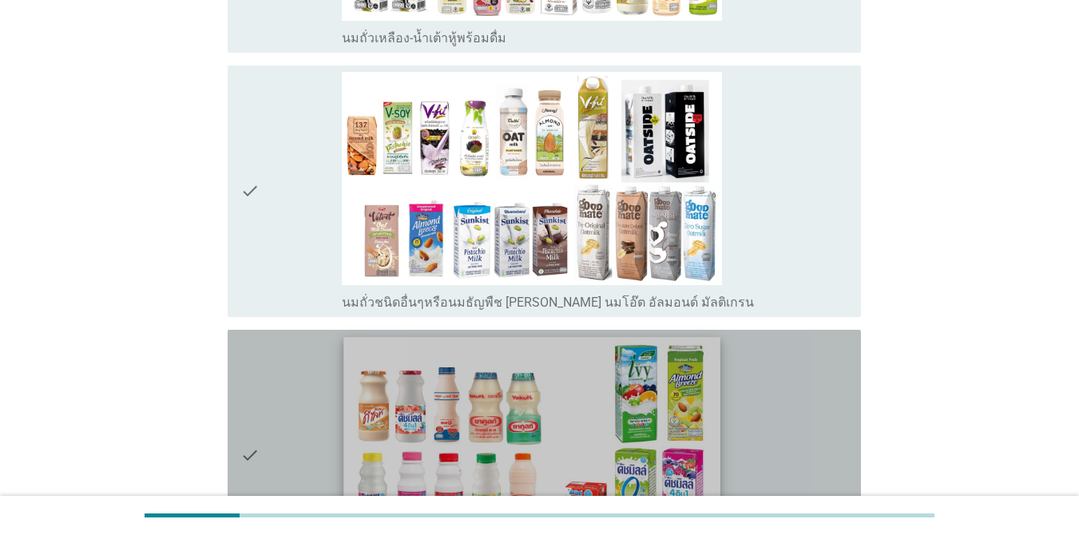
click at [693, 370] on img at bounding box center [531, 443] width 377 height 212
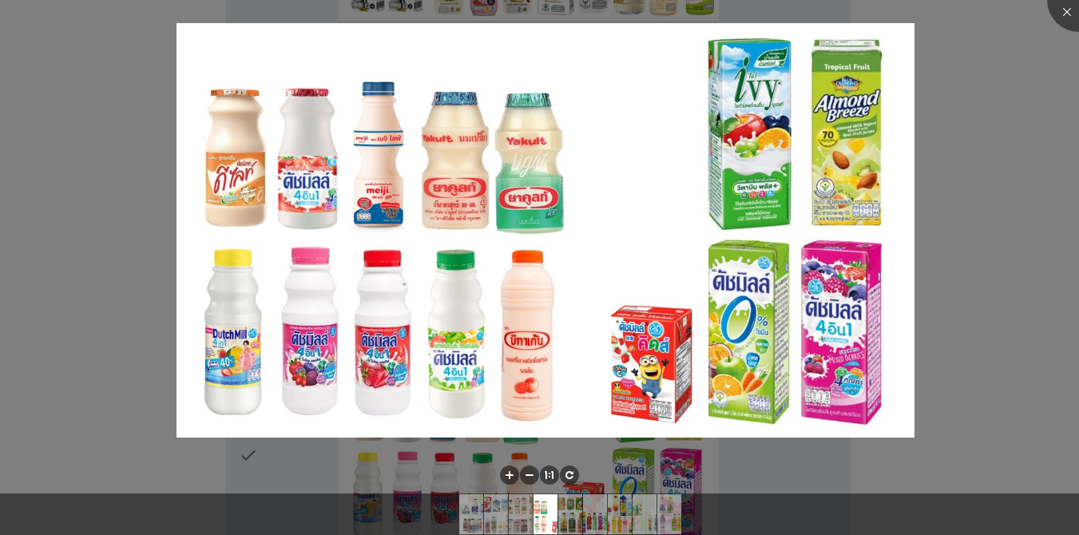
click at [786, 232] on div at bounding box center [539, 267] width 1079 height 535
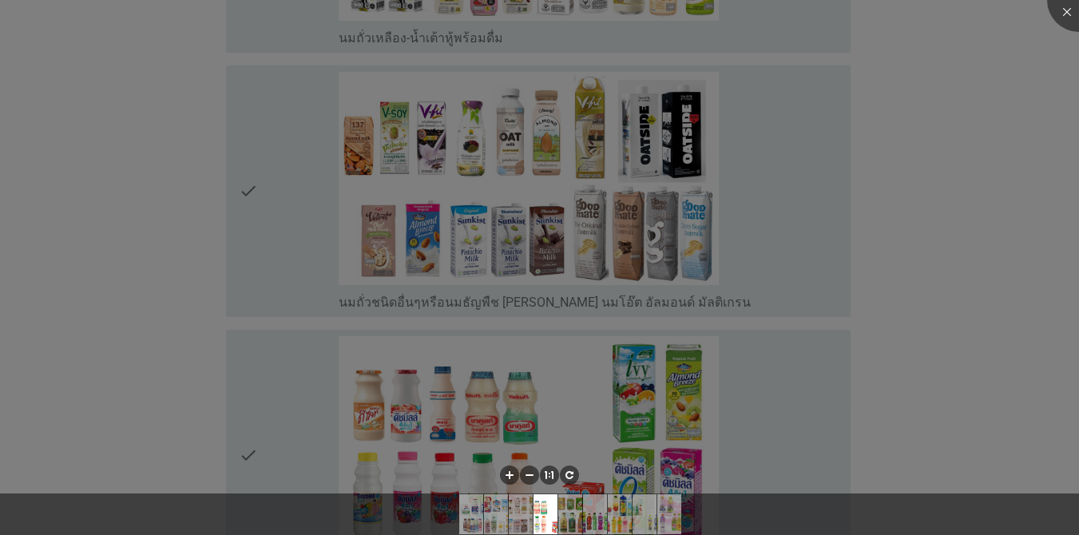
click at [786, 319] on div at bounding box center [539, 267] width 1079 height 535
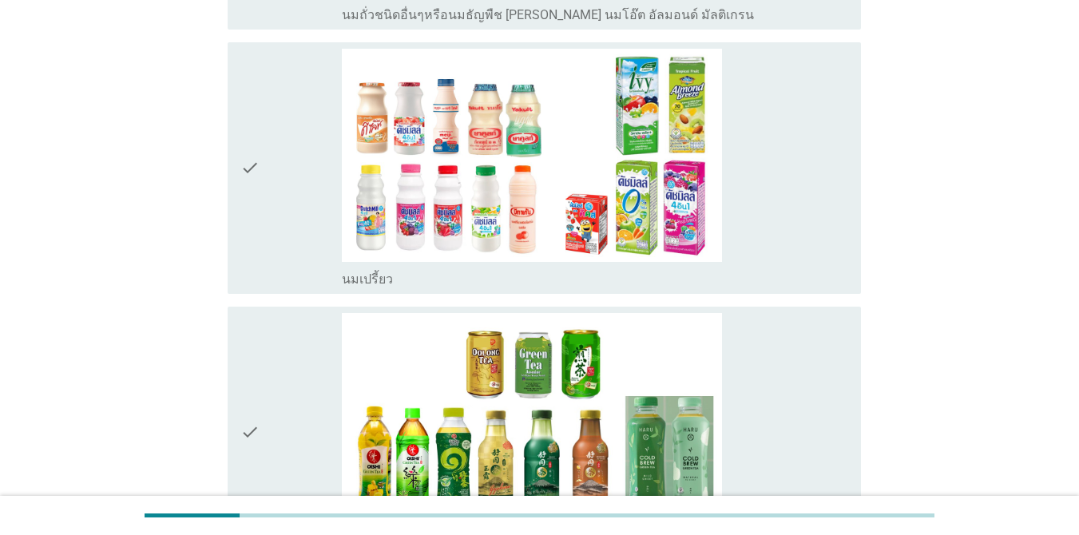
scroll to position [933, 0]
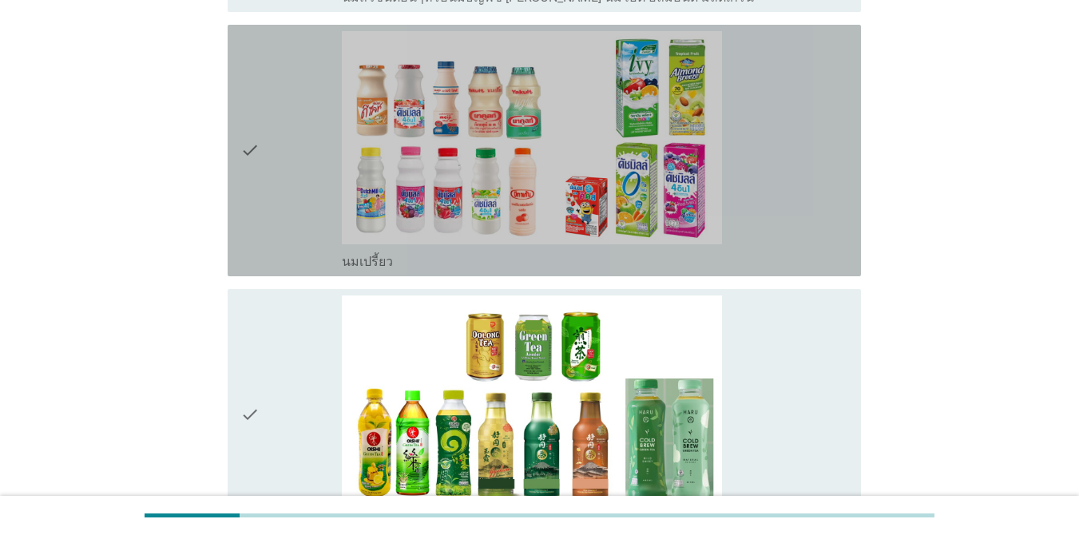
click at [756, 227] on div "check_box_outline_blank นมเปรี้ยว" at bounding box center [595, 150] width 506 height 239
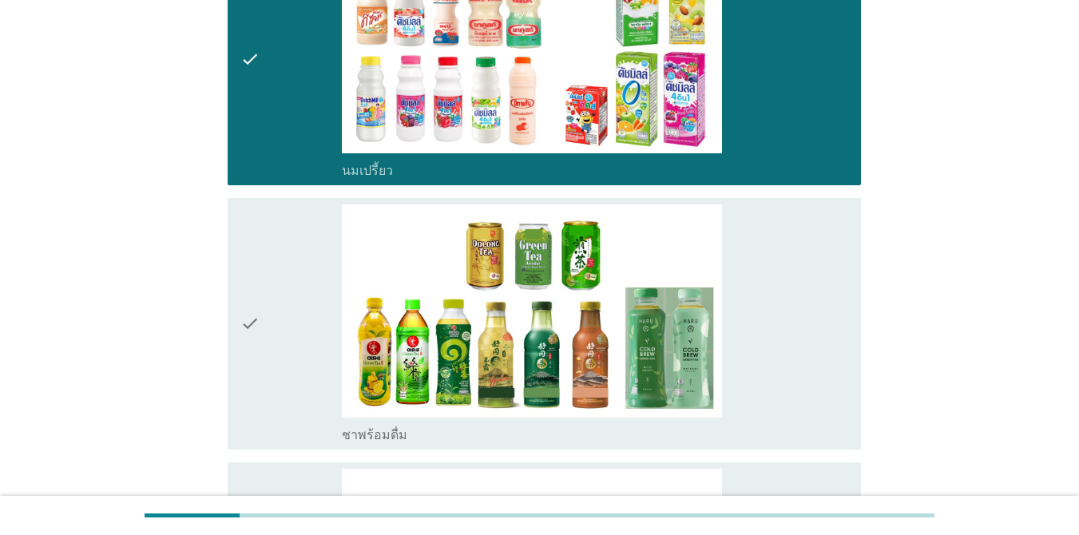
scroll to position [1050, 0]
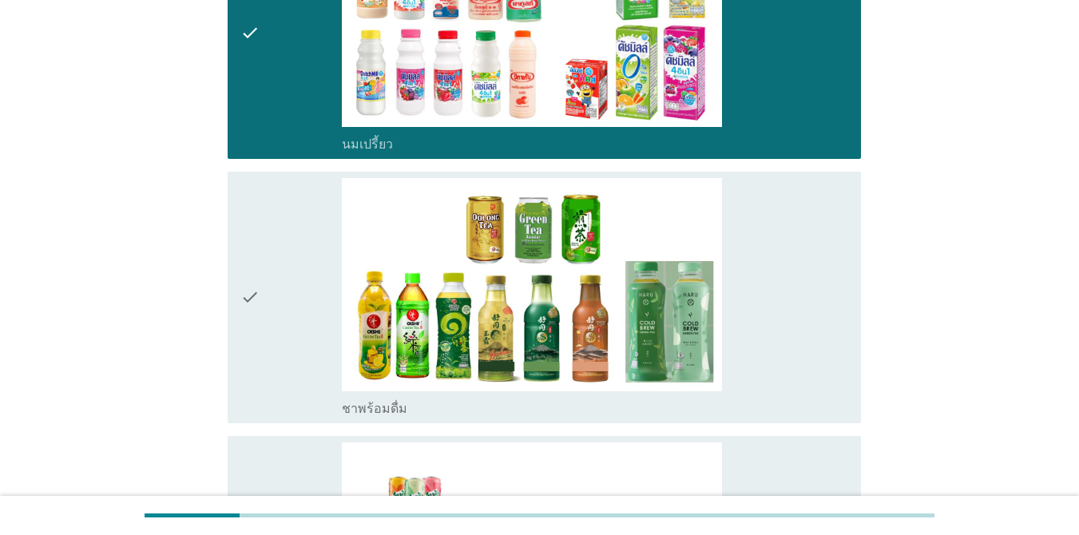
click at [786, 326] on div "check_box ชาพร้อมดื่ม" at bounding box center [595, 297] width 506 height 239
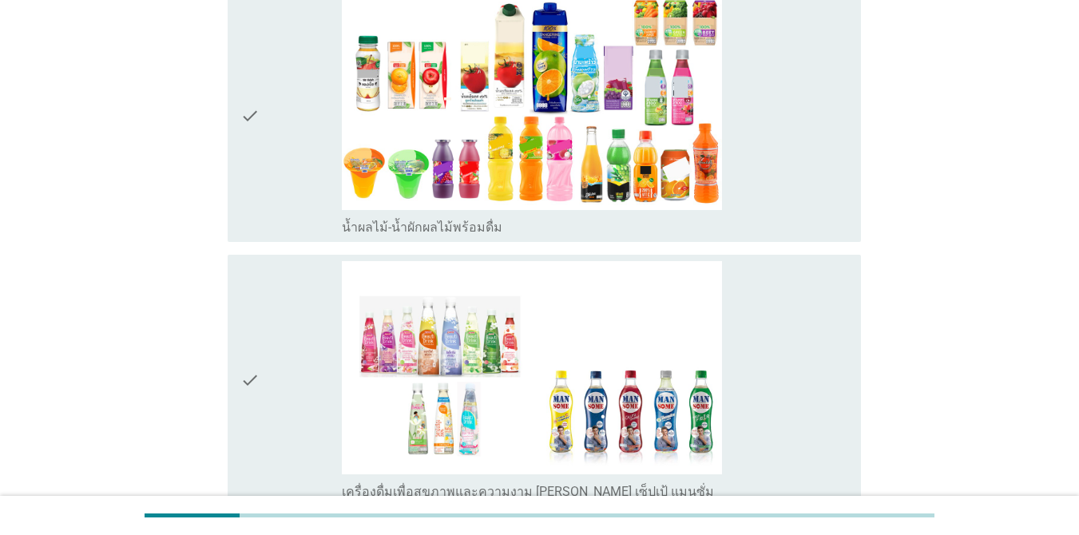
scroll to position [1821, 0]
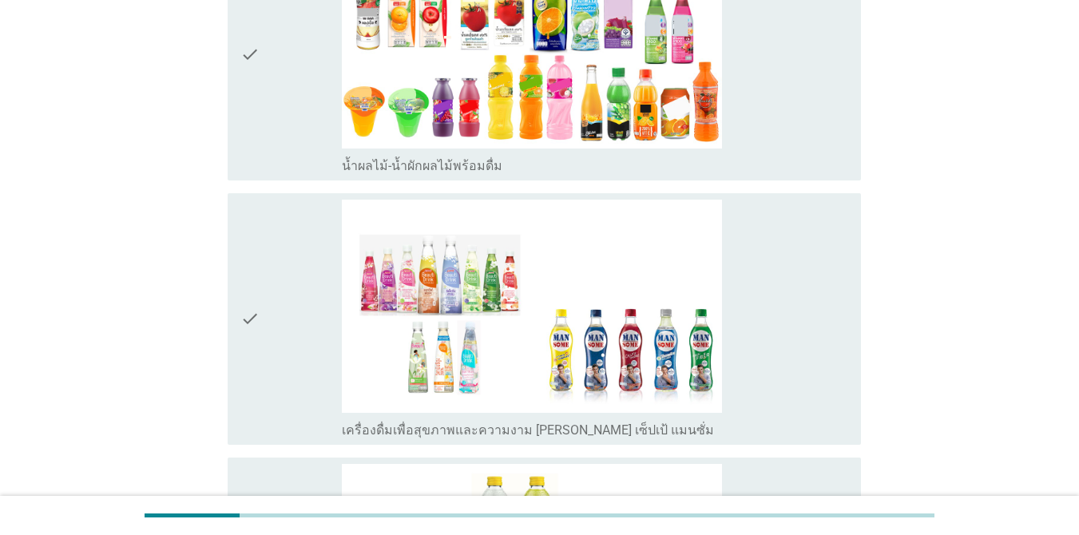
click at [786, 350] on div "check check_box เครื่องดื่มเพื่อสุขภาพและความงาม [PERSON_NAME] เซ็ปเป้ แมนซั่ม" at bounding box center [544, 319] width 633 height 252
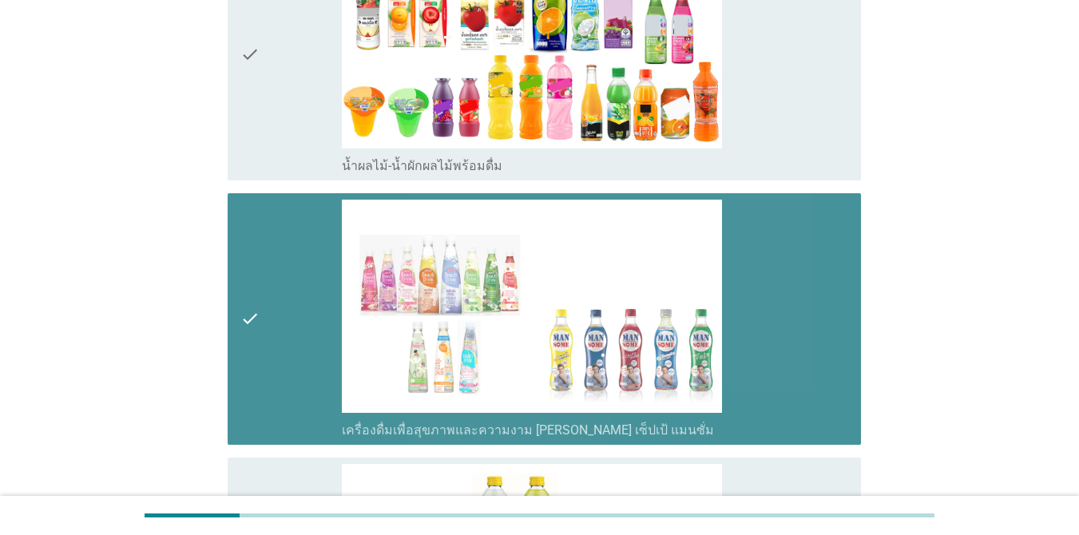
click at [786, 347] on div "check check_box เครื่องดื่มเพื่อสุขภาพและความงาม [PERSON_NAME] เซ็ปเป้ แมนซั่ม" at bounding box center [544, 319] width 633 height 252
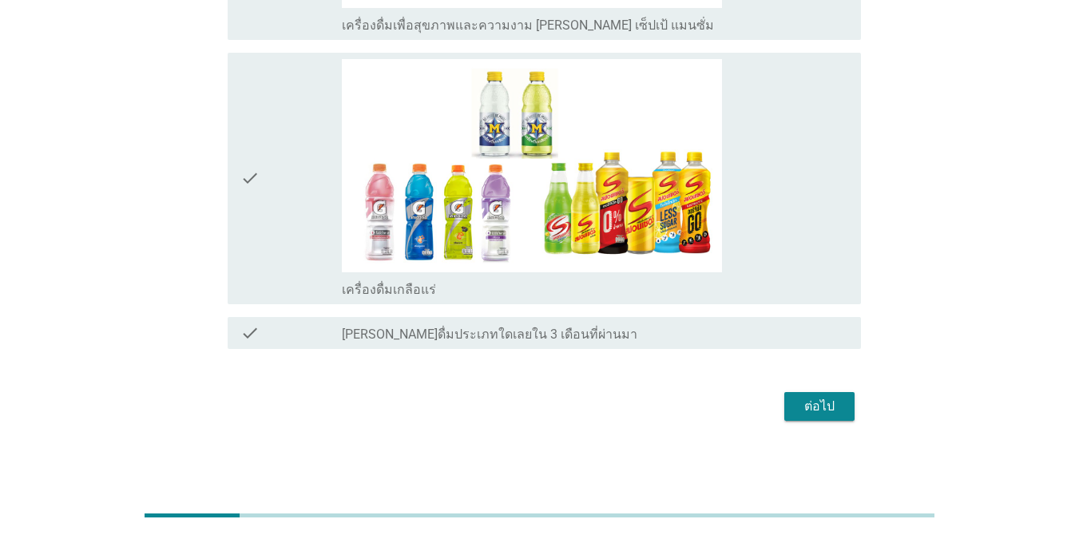
click at [717, 241] on img at bounding box center [532, 166] width 380 height 214
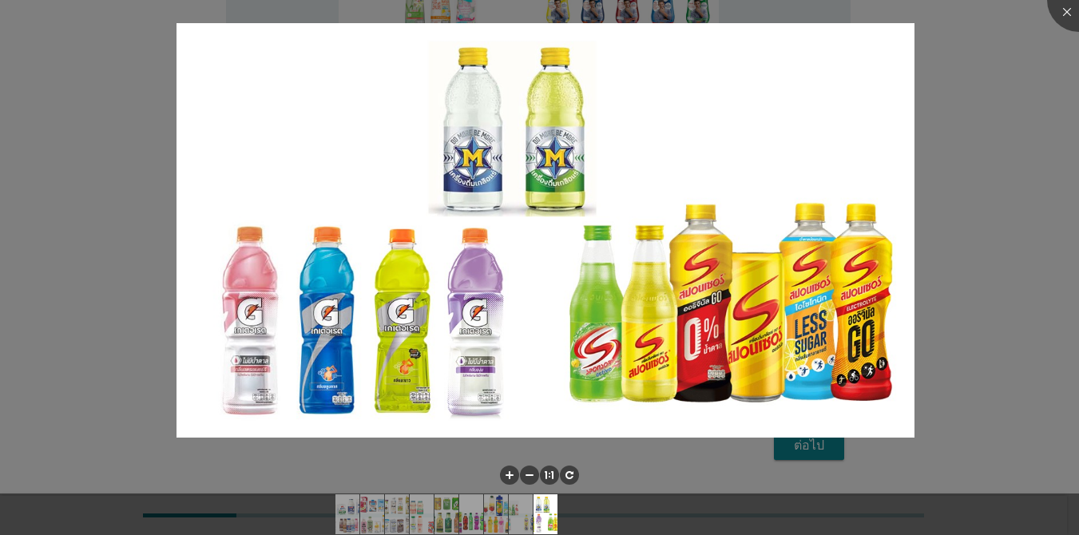
click at [786, 239] on div at bounding box center [539, 267] width 1079 height 535
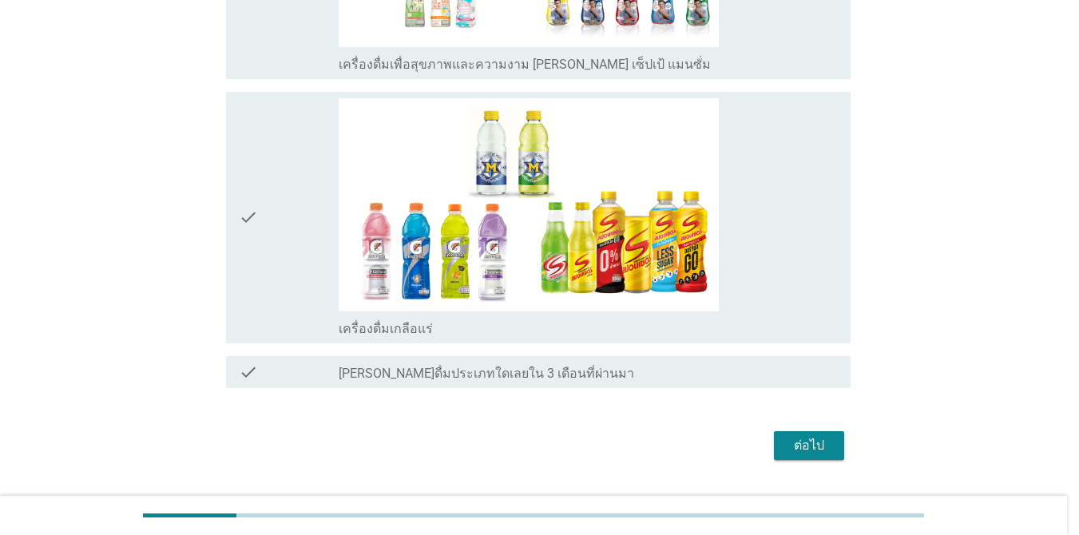
click at [776, 273] on div at bounding box center [539, 267] width 1079 height 535
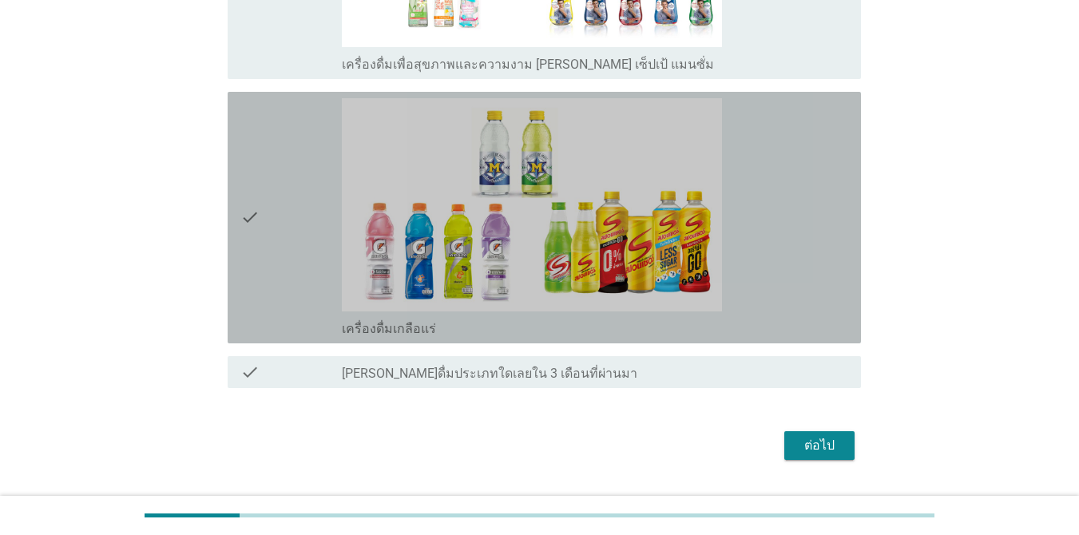
click at [776, 273] on div "check_box เครื่องดื่มเกลือแร่" at bounding box center [595, 217] width 506 height 239
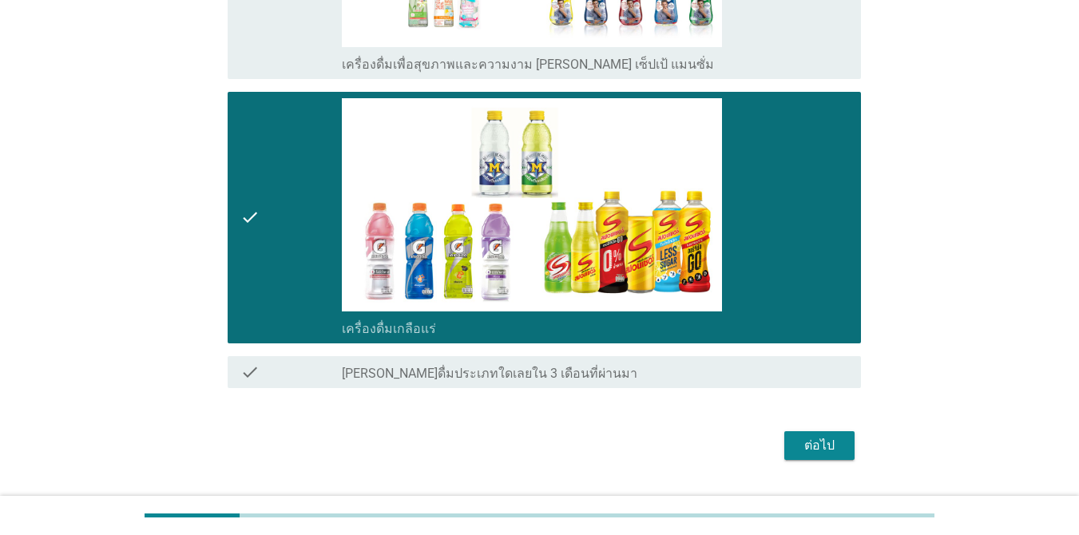
click at [786, 450] on div "ต่อไป" at bounding box center [819, 445] width 45 height 19
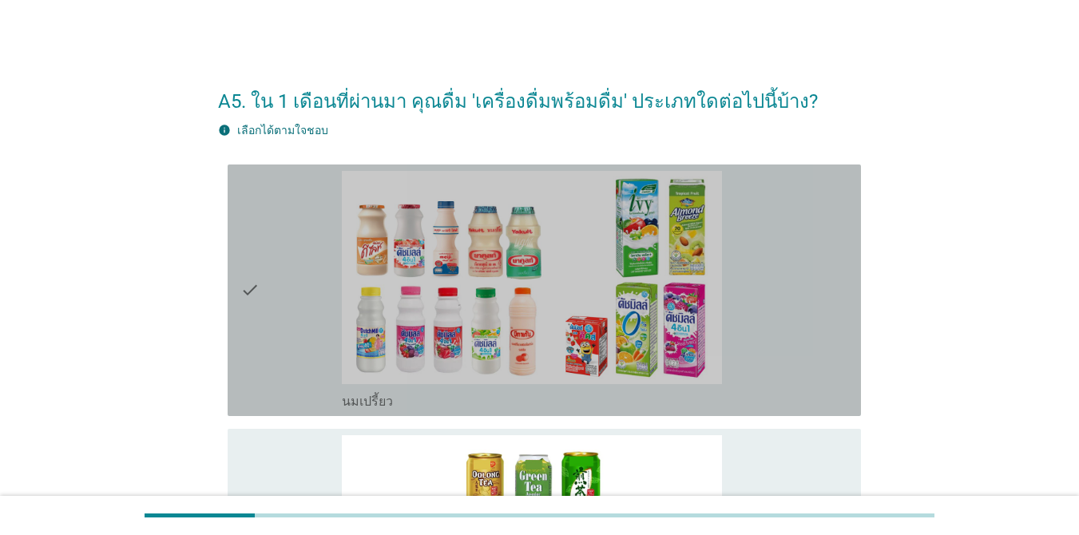
click at [786, 219] on div "check_box นมเปรี้ยว" at bounding box center [595, 290] width 506 height 239
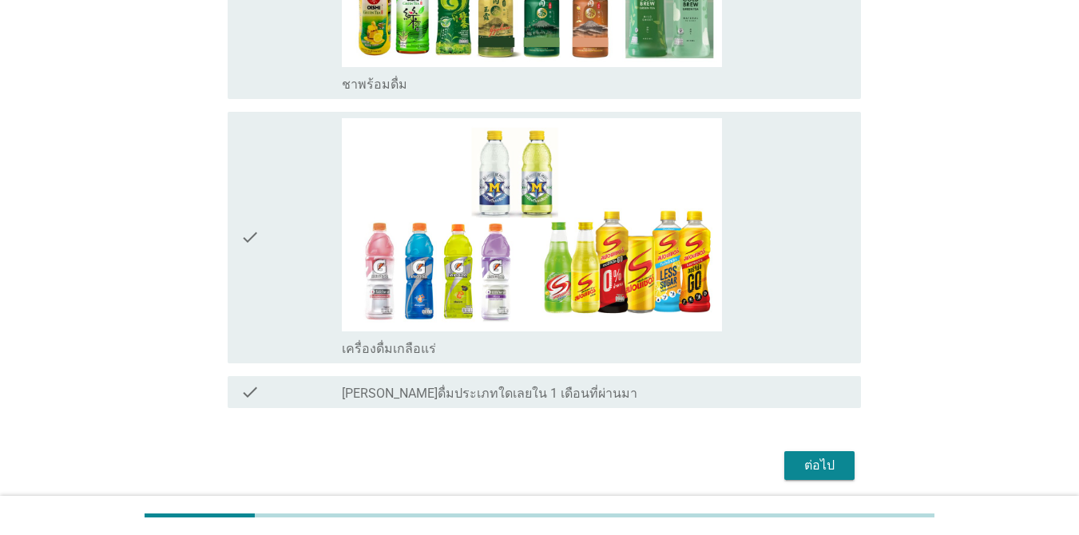
scroll to position [640, 0]
